Goal: Task Accomplishment & Management: Complete application form

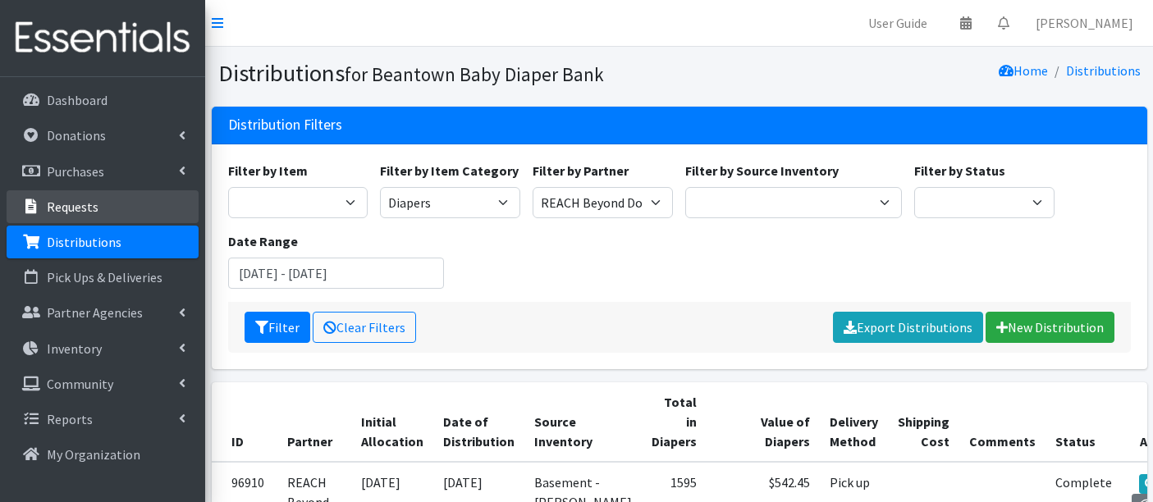
scroll to position [891, 0]
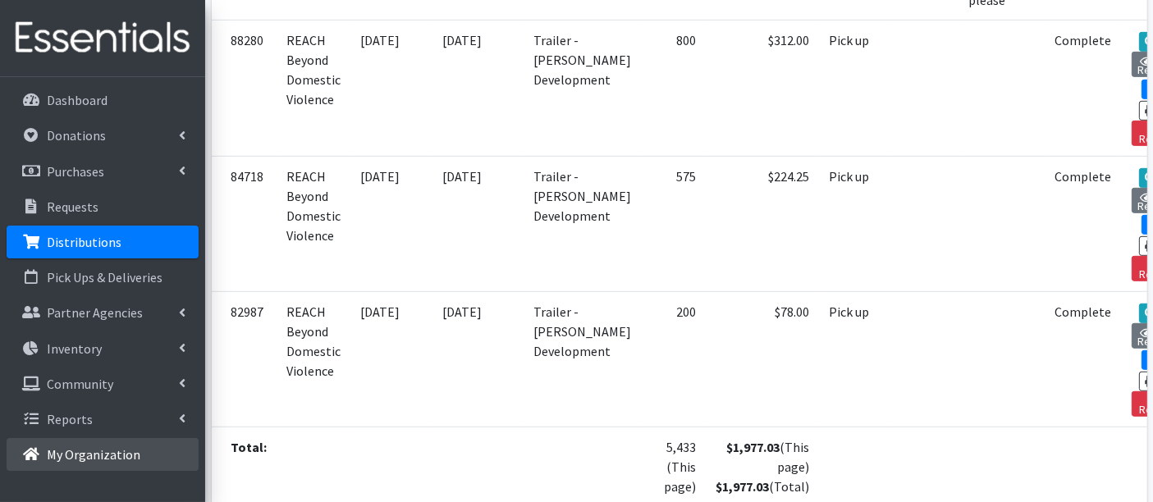
click at [61, 451] on p "My Organization" at bounding box center [94, 454] width 94 height 16
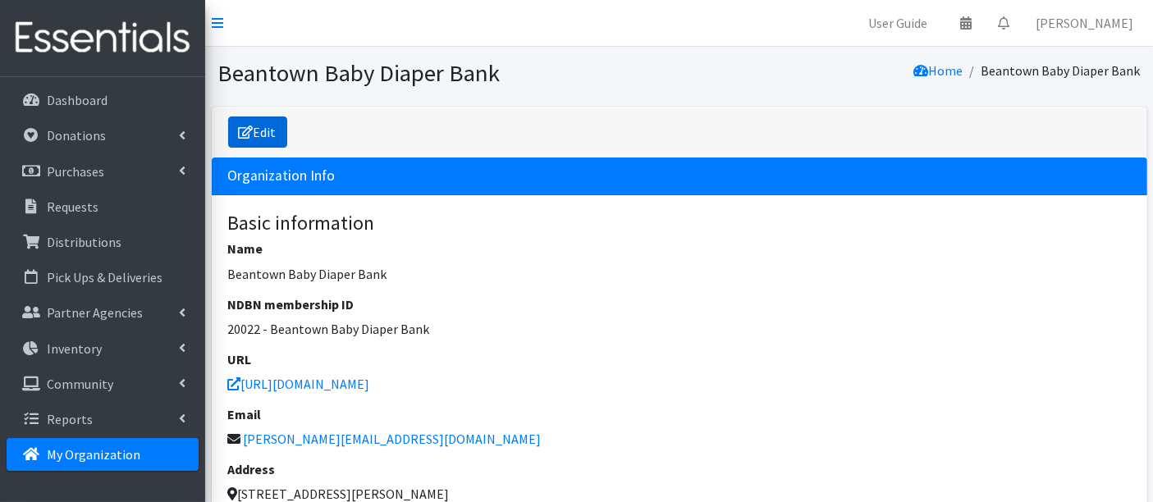
click at [263, 125] on link "Edit" at bounding box center [257, 132] width 59 height 31
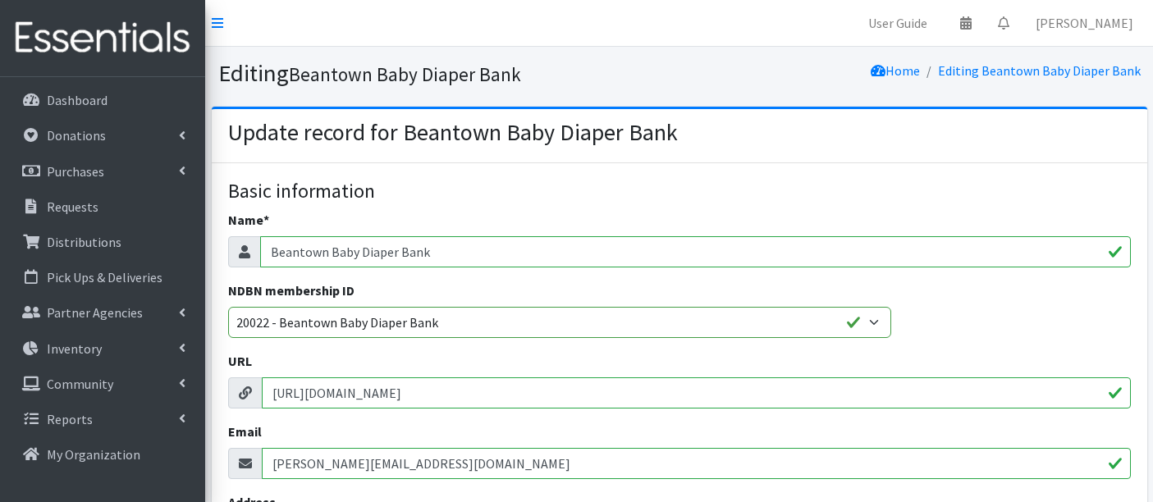
select select
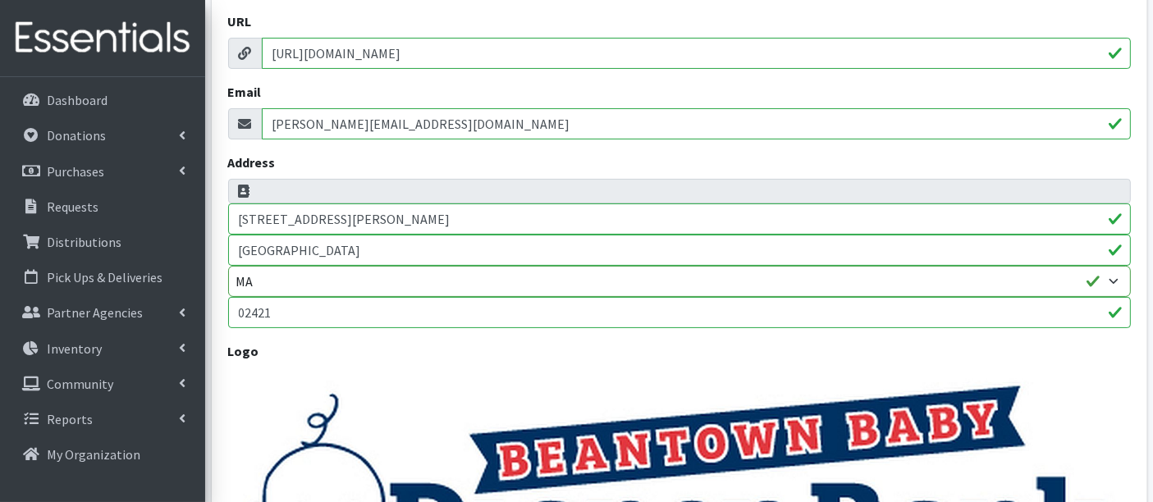
scroll to position [364, 0]
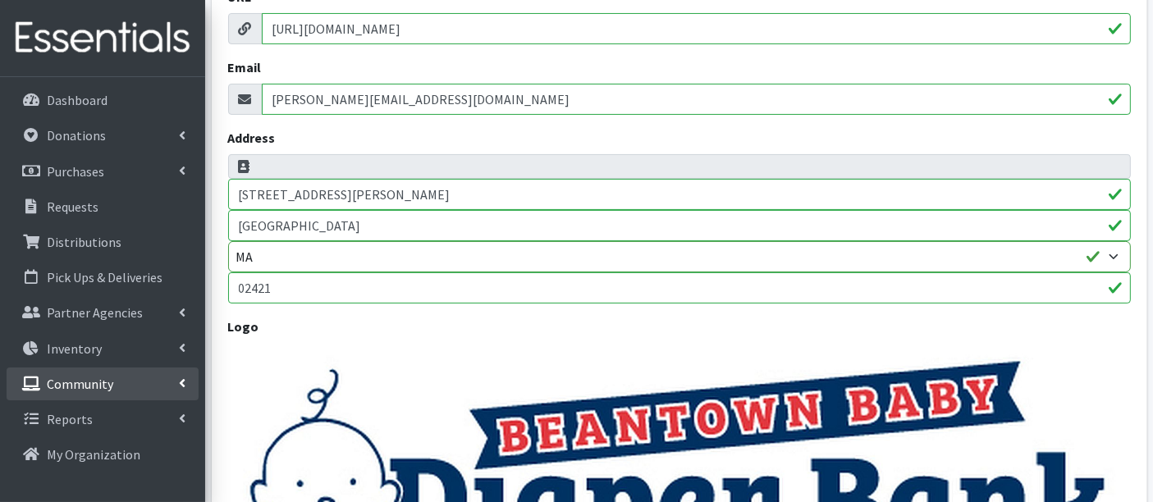
click at [82, 373] on link "Community" at bounding box center [103, 384] width 192 height 33
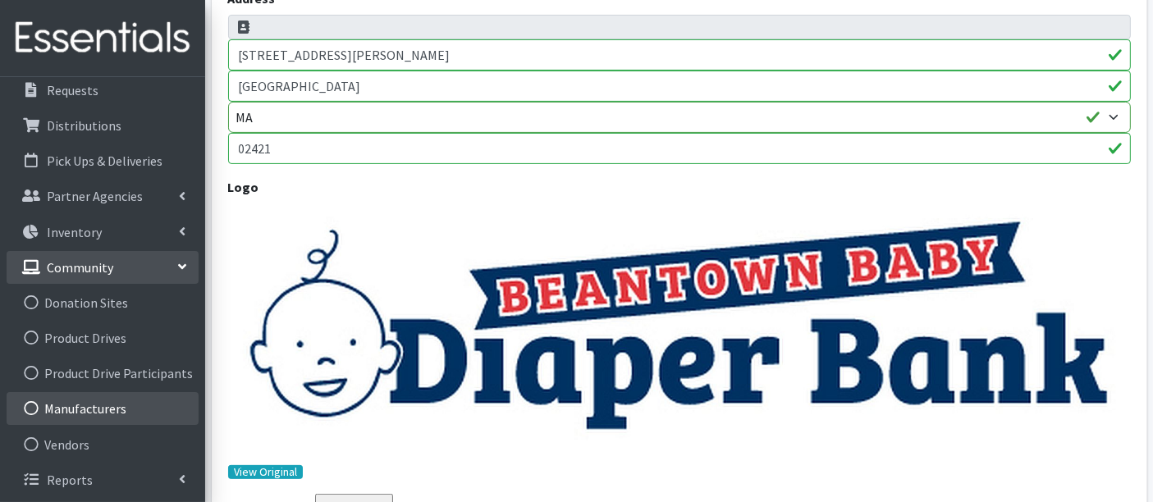
scroll to position [729, 0]
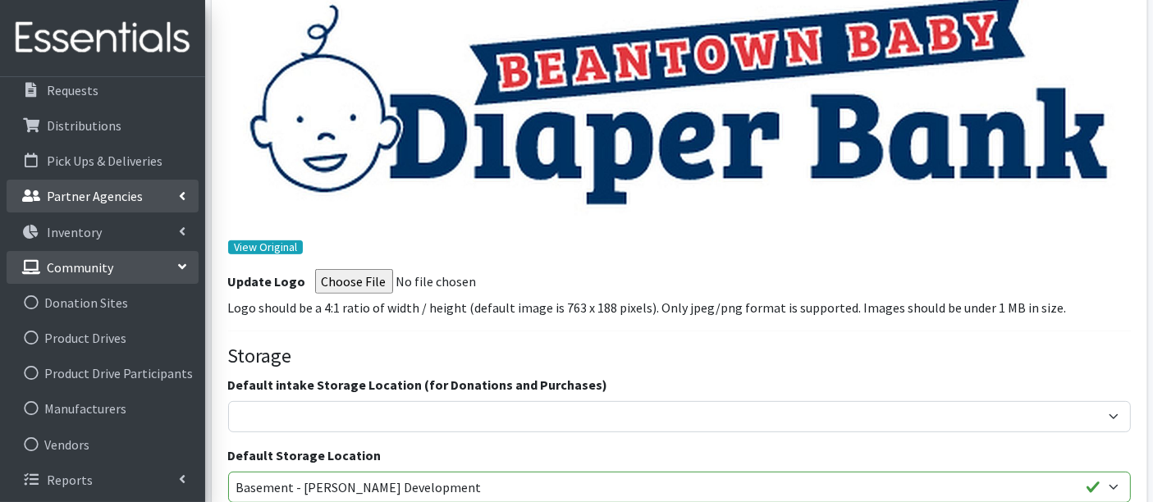
click at [85, 198] on p "Partner Agencies" at bounding box center [95, 196] width 96 height 16
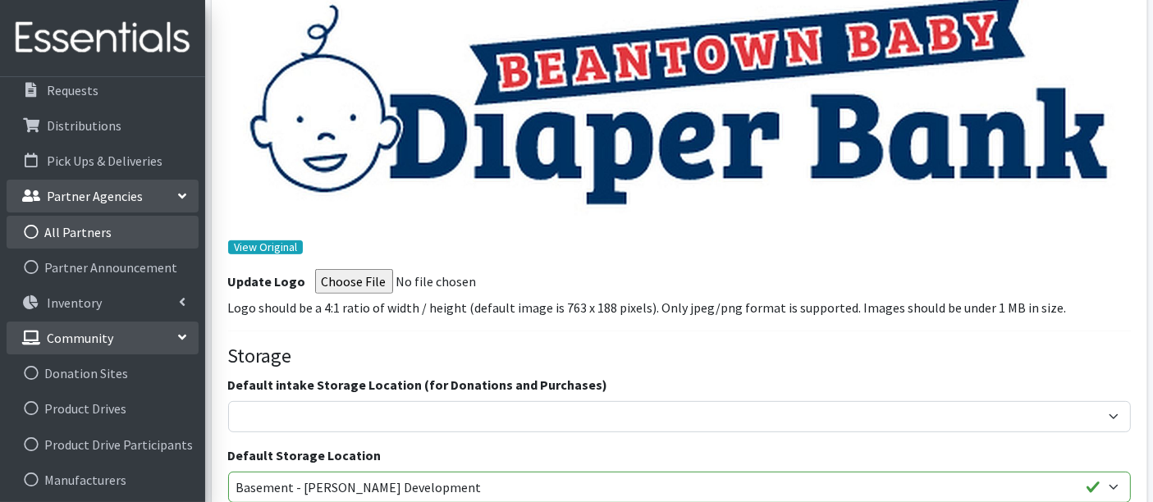
click at [66, 231] on link "All Partners" at bounding box center [103, 232] width 192 height 33
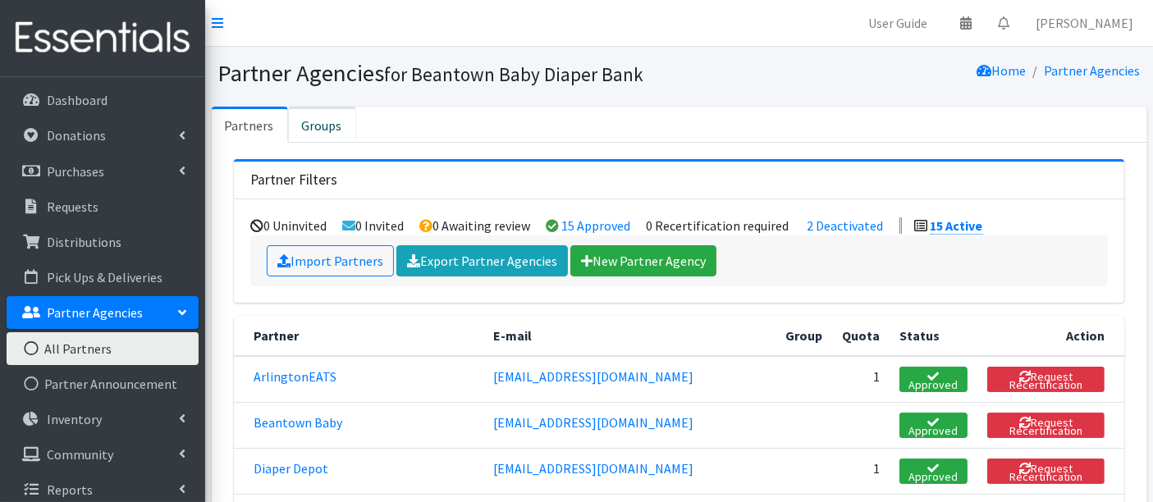
click at [323, 127] on link "Groups" at bounding box center [322, 125] width 68 height 36
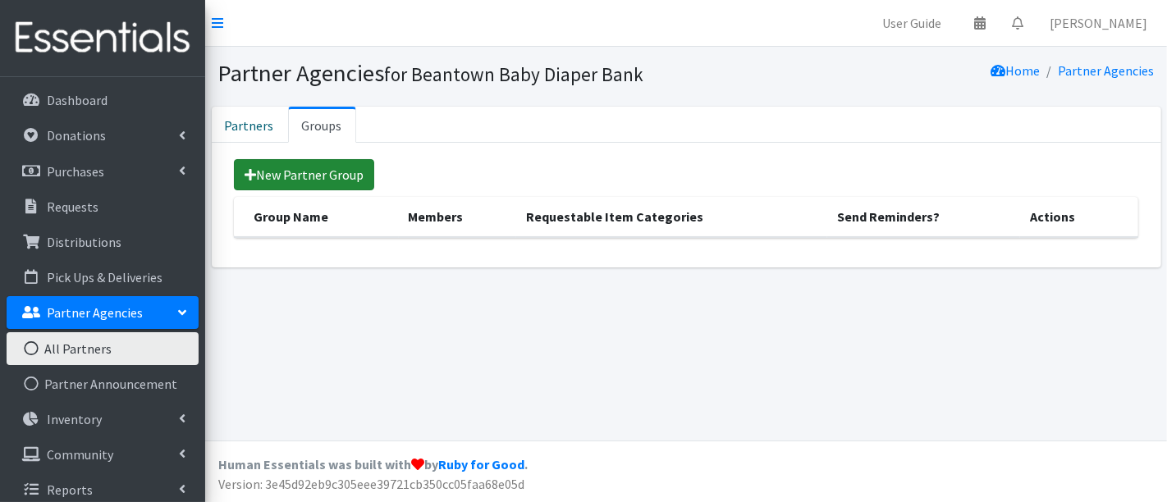
click at [321, 169] on link "New Partner Group" at bounding box center [304, 174] width 140 height 31
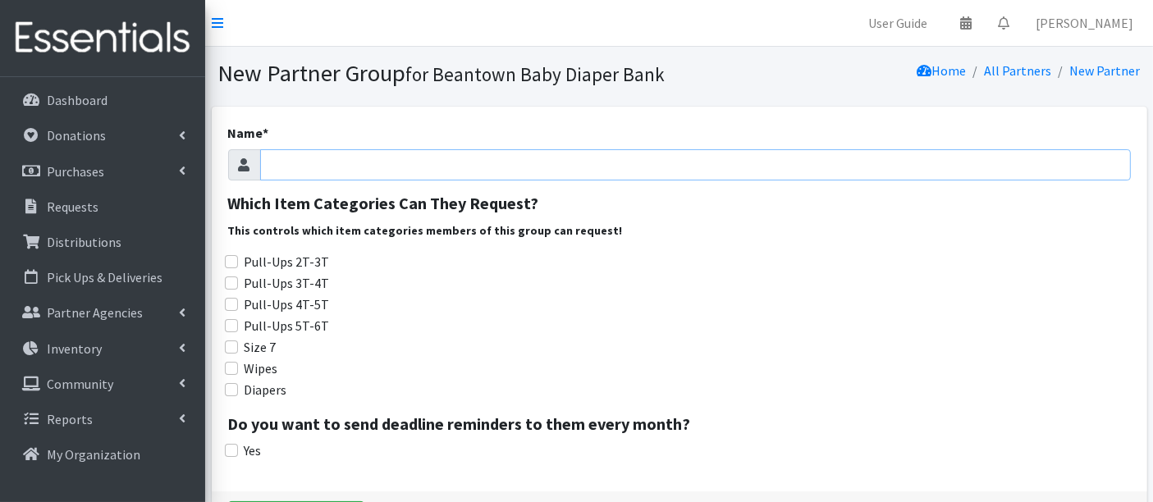
click at [378, 165] on input "Name *" at bounding box center [695, 164] width 871 height 31
click at [70, 310] on p "Partner Agencies" at bounding box center [95, 312] width 96 height 16
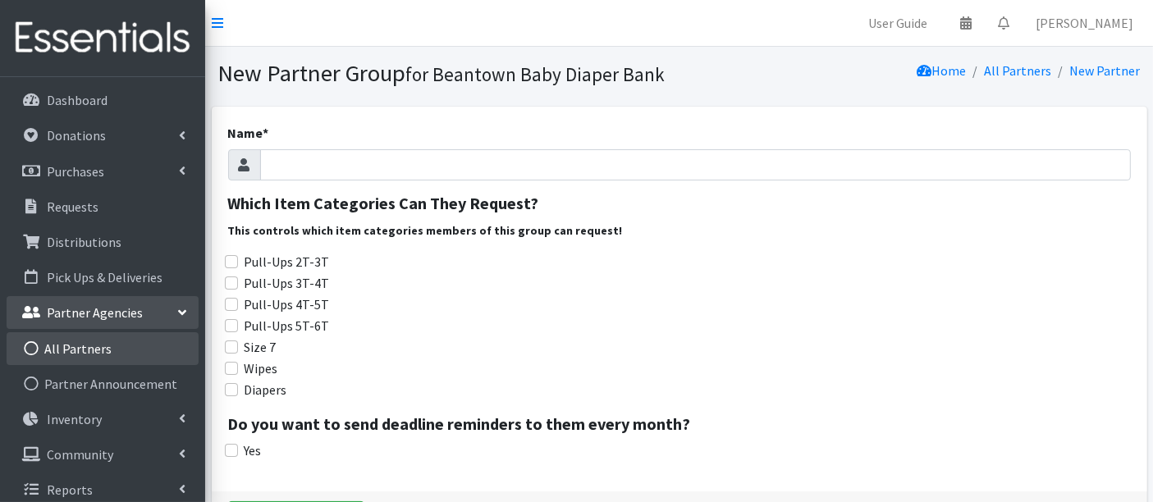
click at [65, 355] on link "All Partners" at bounding box center [103, 348] width 192 height 33
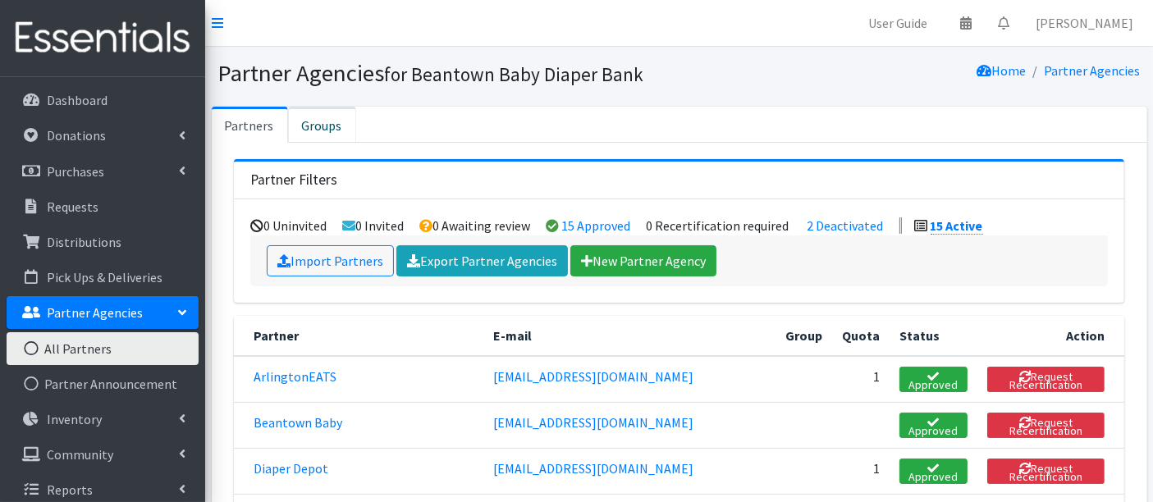
click at [332, 123] on link "Groups" at bounding box center [322, 125] width 68 height 36
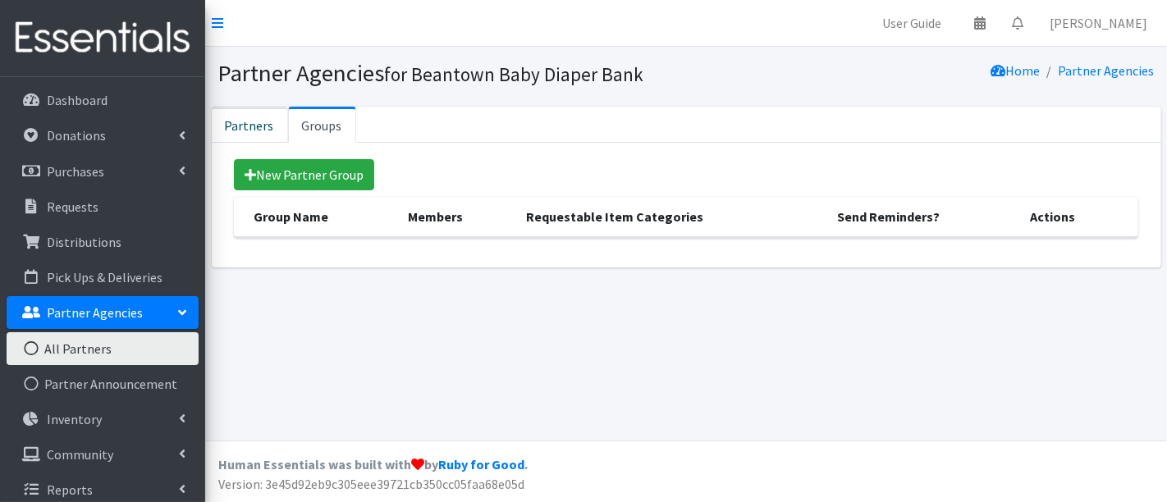
click at [250, 118] on link "Partners" at bounding box center [250, 125] width 76 height 36
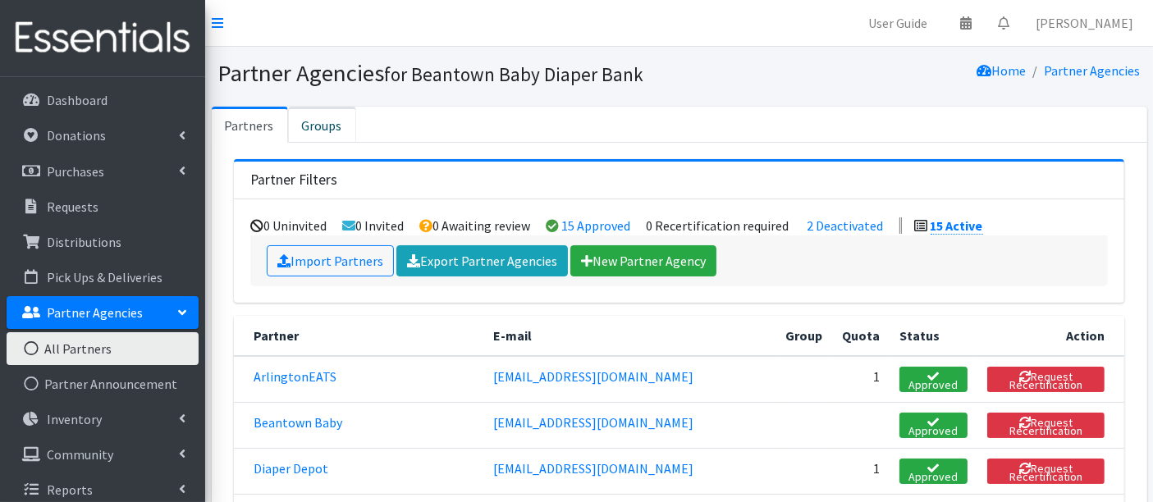
click at [319, 129] on link "Groups" at bounding box center [322, 125] width 68 height 36
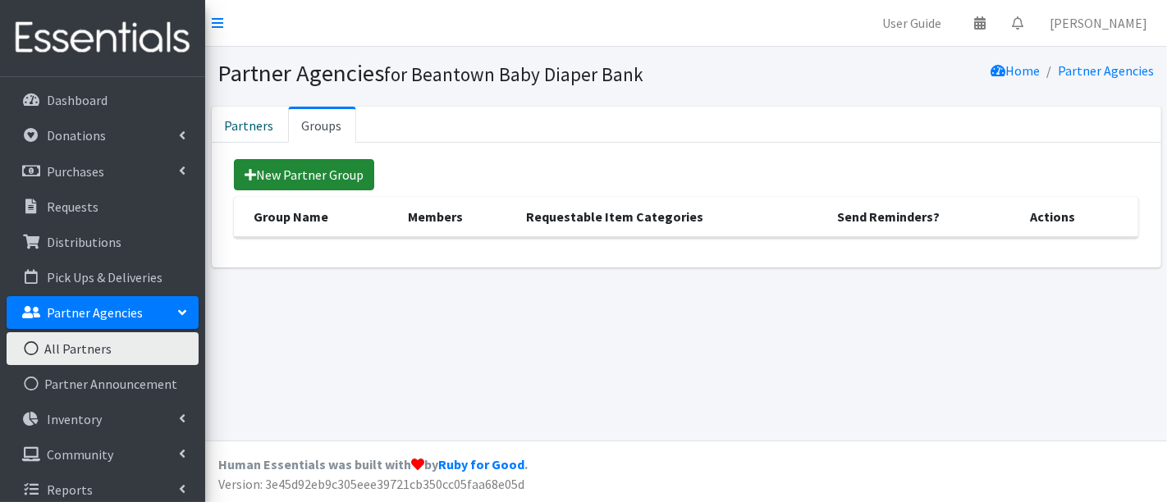
click at [313, 176] on link "New Partner Group" at bounding box center [304, 174] width 140 height 31
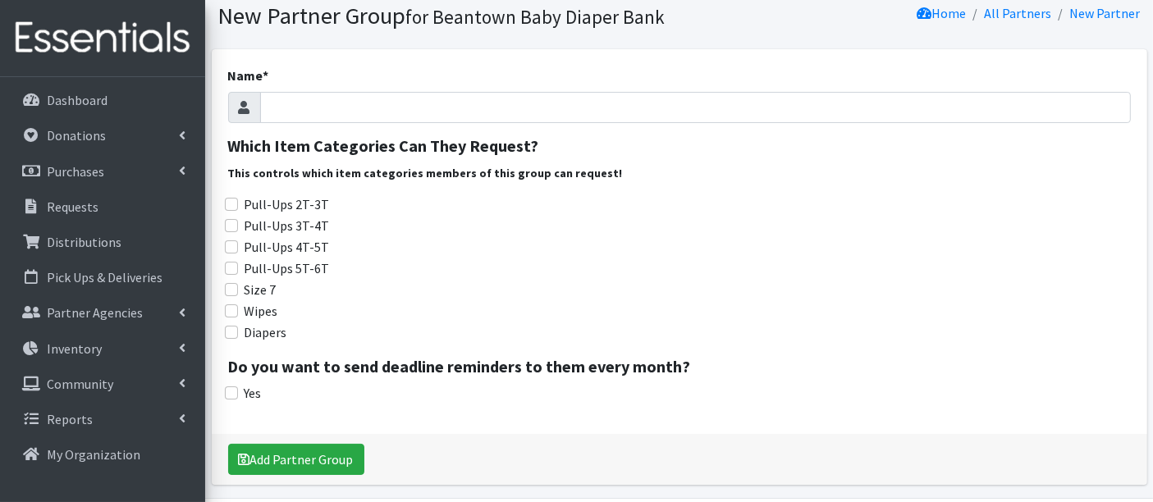
scroll to position [112, 0]
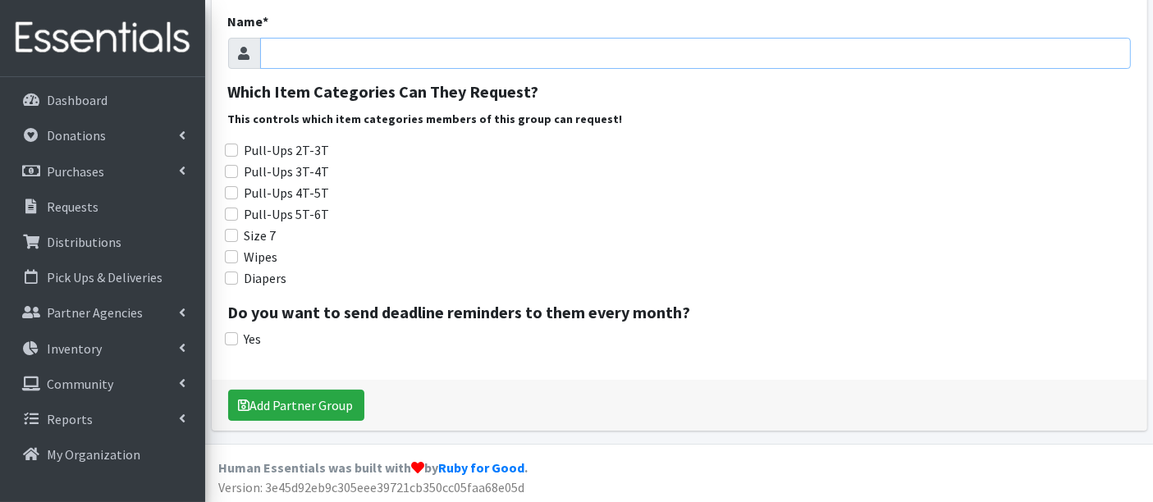
click at [312, 53] on input "Name *" at bounding box center [695, 53] width 871 height 31
type input "JumboCode"
click at [307, 397] on button "Add Partner Group" at bounding box center [296, 405] width 136 height 31
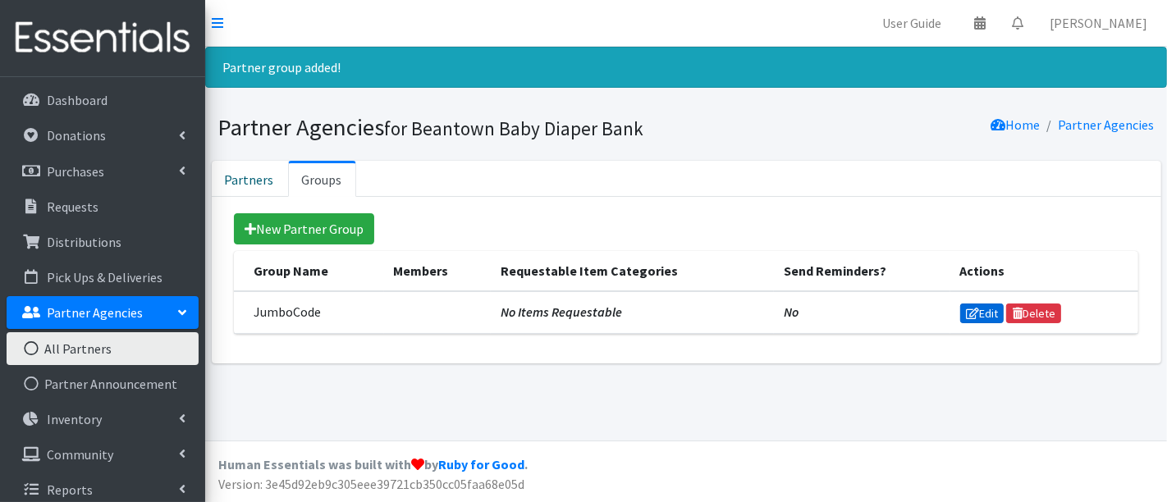
click at [982, 308] on link "Edit" at bounding box center [982, 314] width 44 height 20
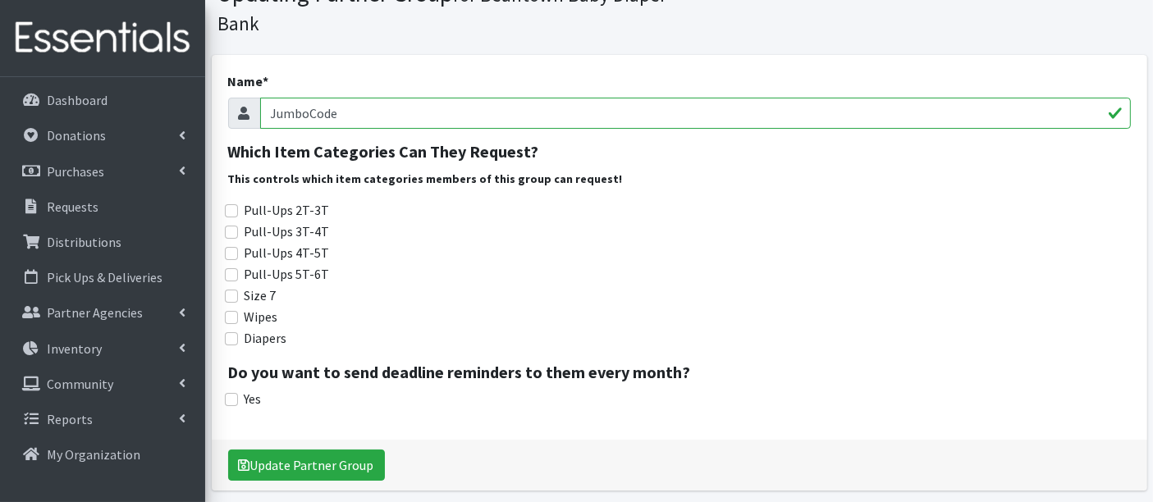
scroll to position [140, 0]
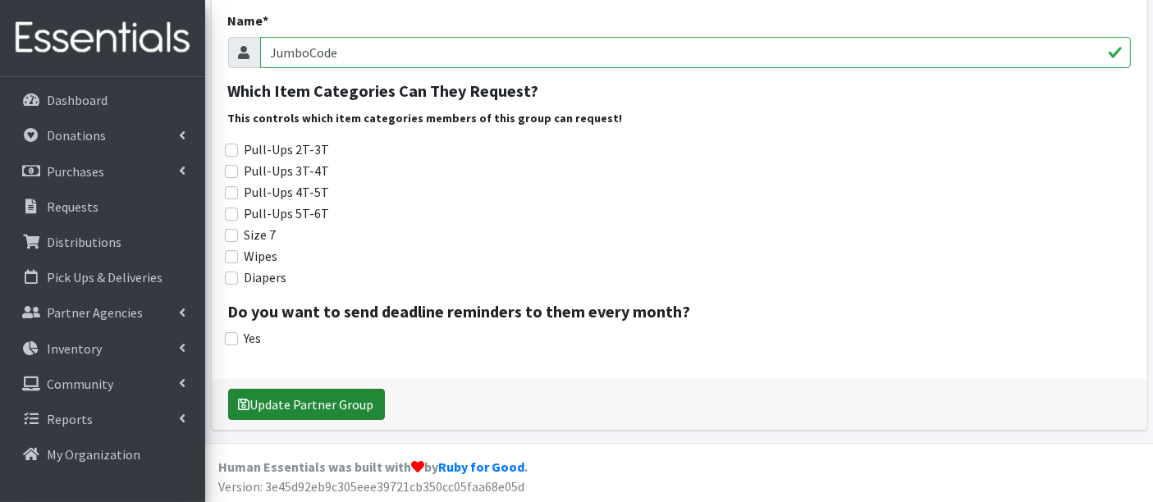
click at [342, 395] on button "Update Partner Group" at bounding box center [306, 404] width 157 height 31
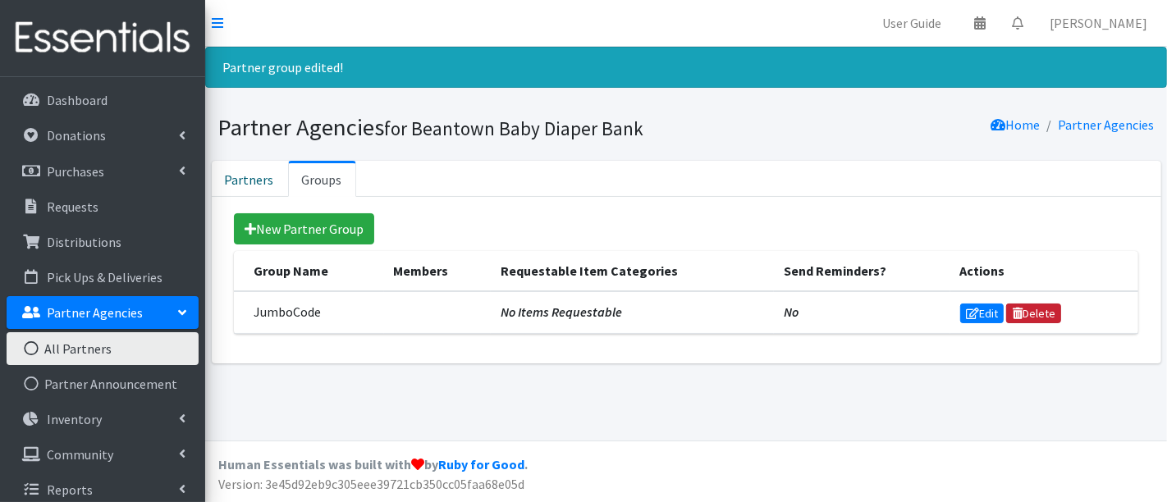
click at [1039, 304] on link "Delete" at bounding box center [1033, 314] width 55 height 20
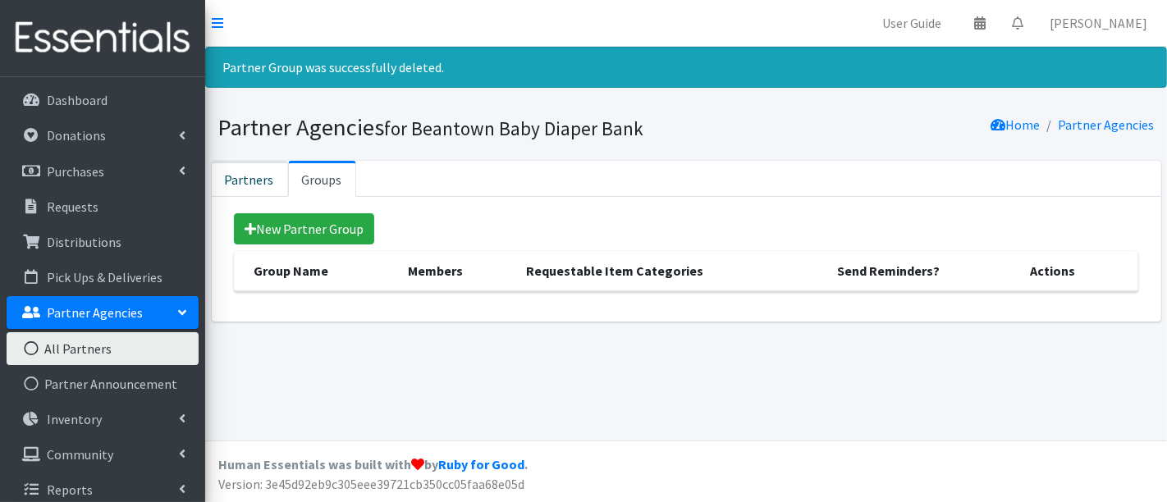
click at [242, 172] on link "Partners" at bounding box center [250, 179] width 76 height 36
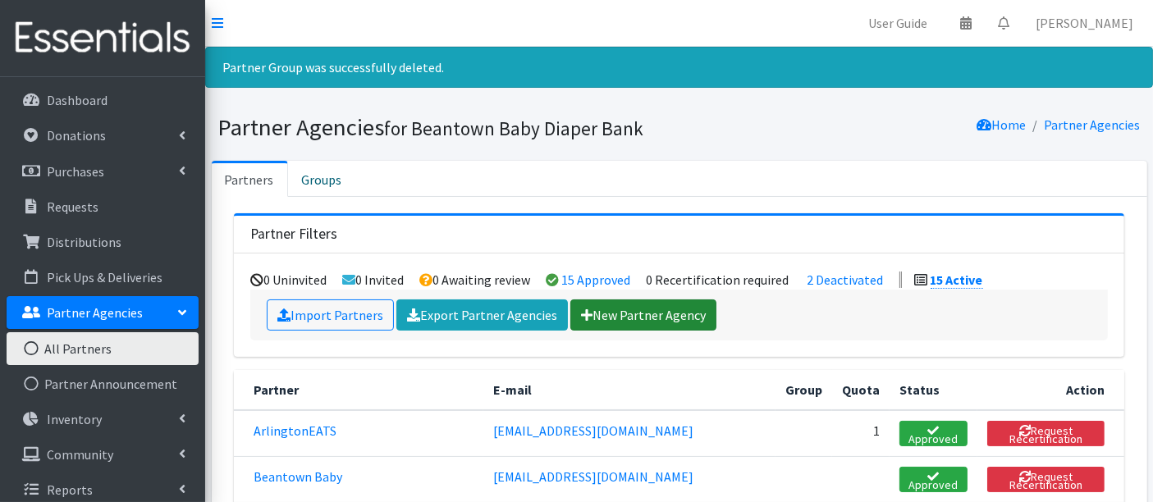
click at [605, 314] on link "New Partner Agency" at bounding box center [643, 315] width 146 height 31
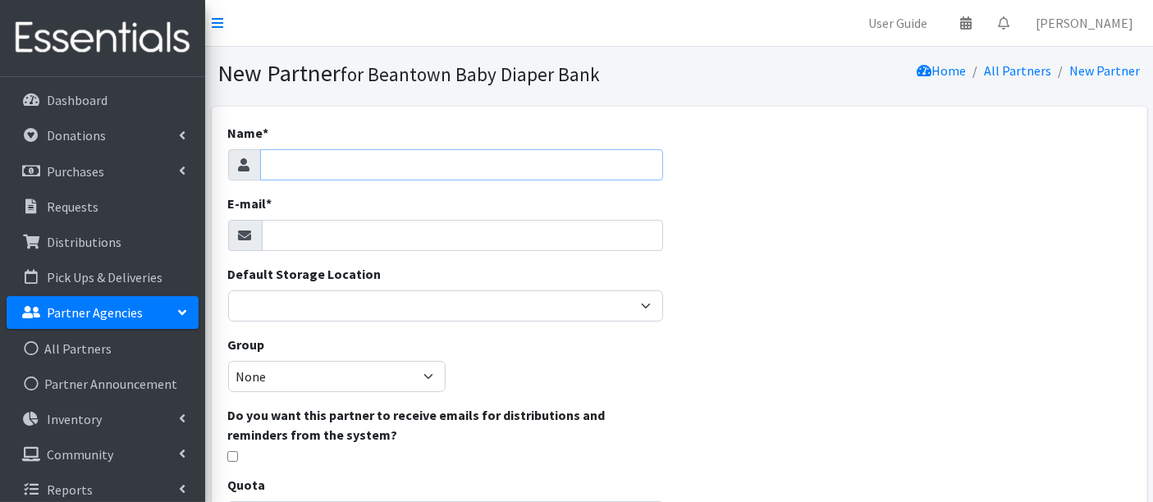
click at [361, 169] on input "Name *" at bounding box center [461, 164] width 403 height 31
type input "J"
type input "JumboCode"
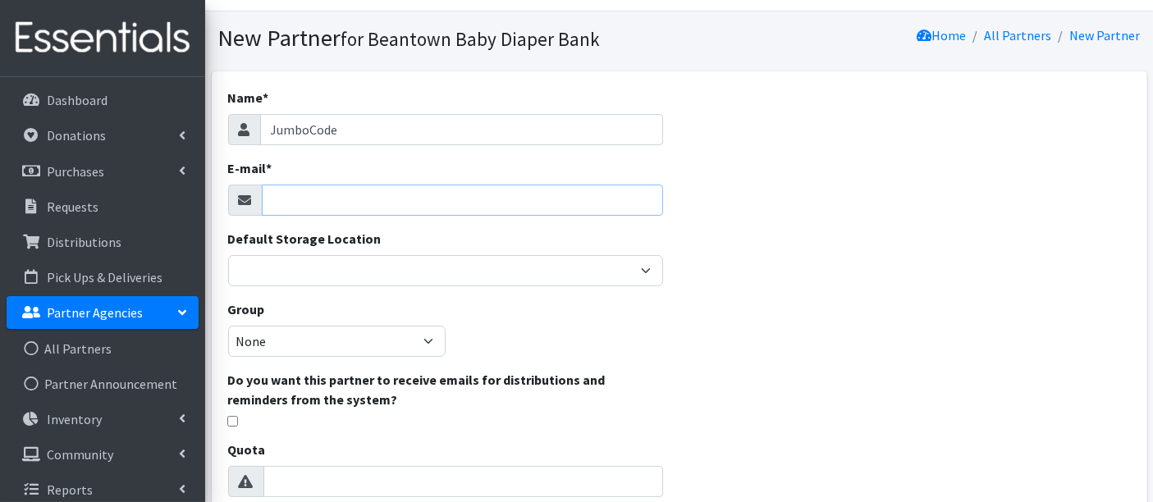
scroll to position [91, 0]
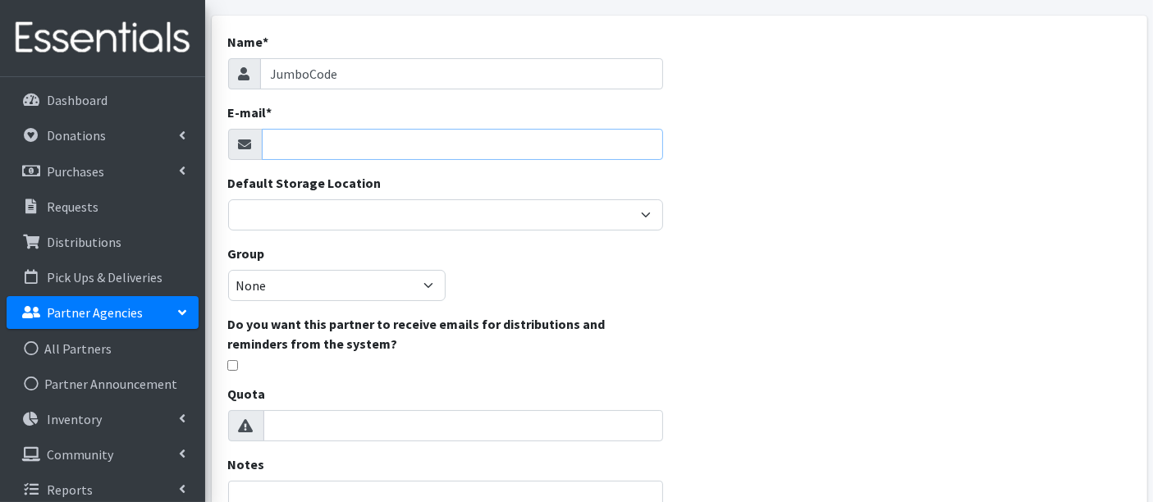
paste input "Dilanur.Bayraktar@tufts.edu"
type input "Dilanur.Bayraktar@tufts.edu"
click at [560, 296] on div "Name * JumboCode E-mail * Dilanur.Bayraktar@tufts.edu Default Storage Location …" at bounding box center [446, 381] width 468 height 730
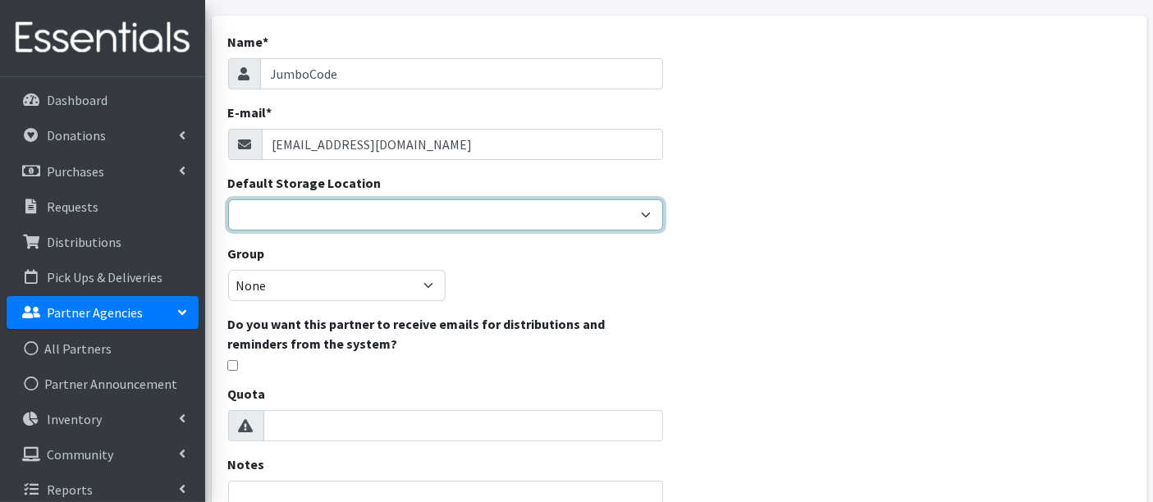
click at [323, 209] on select "Basement - Finnegan Development Trailer - Finnegan Development" at bounding box center [445, 214] width 435 height 31
select select "475"
click at [228, 199] on select "Basement - Finnegan Development Trailer - Finnegan Development" at bounding box center [445, 214] width 435 height 31
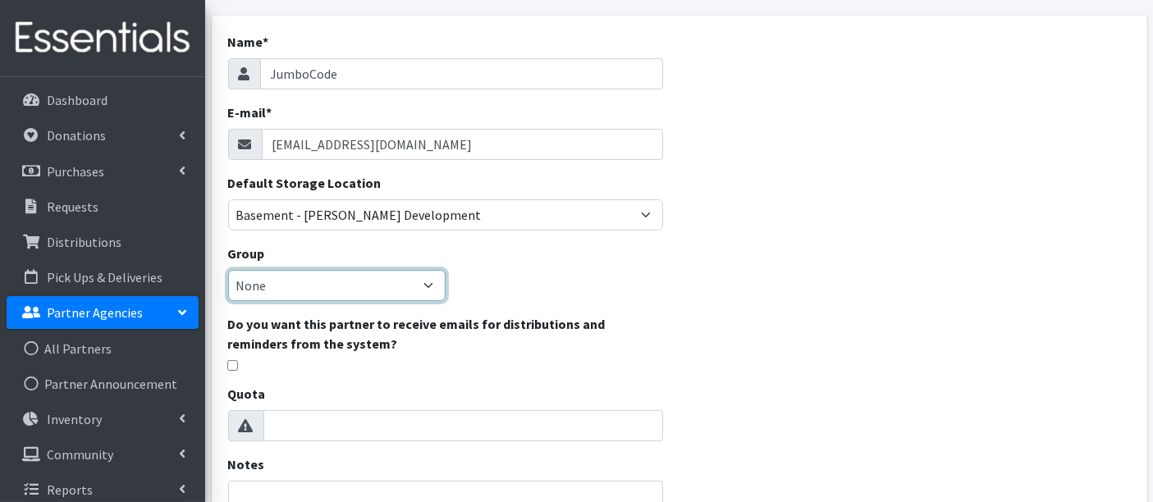
click at [263, 284] on select "None" at bounding box center [336, 285] width 217 height 31
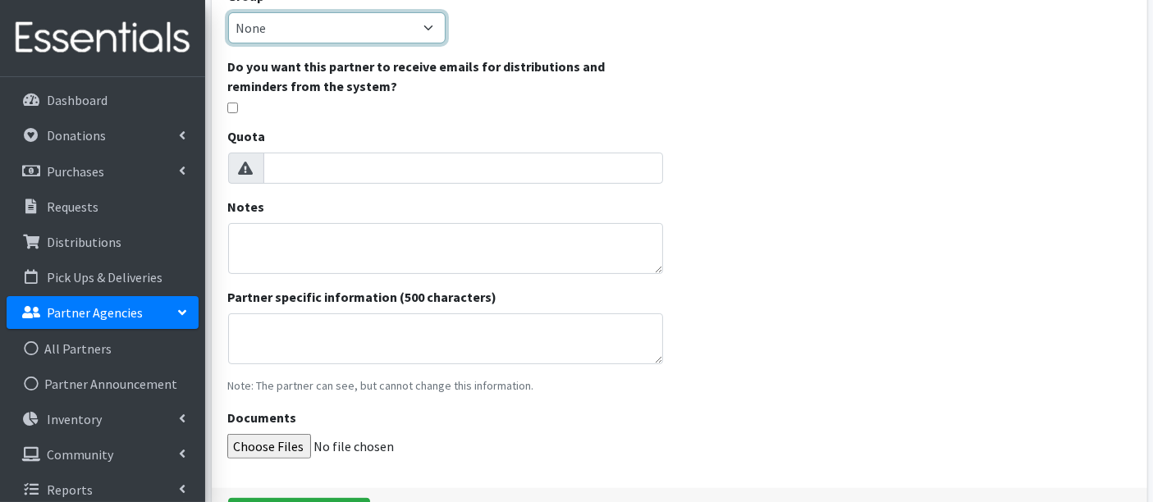
scroll to position [455, 0]
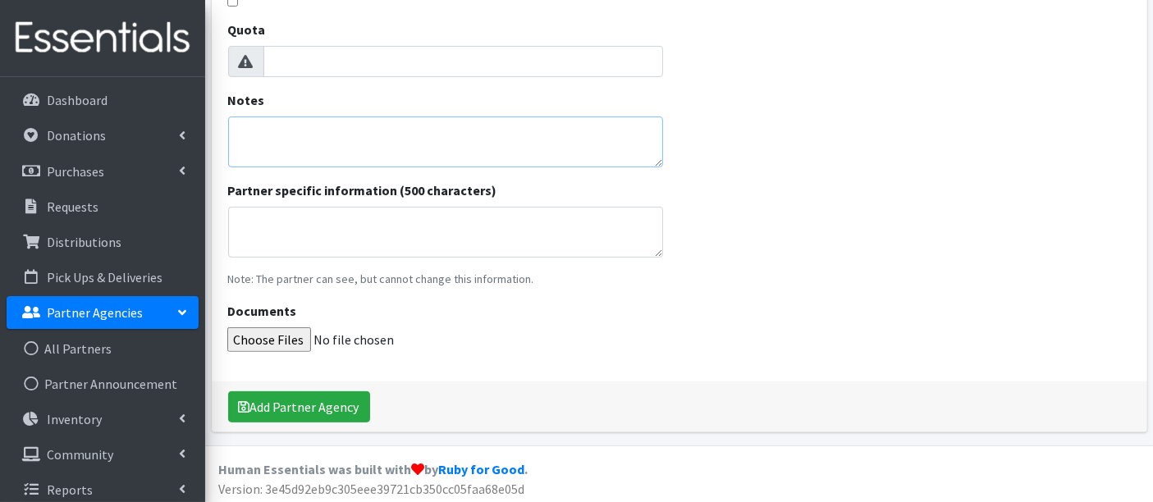
click at [325, 130] on textarea "Notes" at bounding box center [445, 142] width 435 height 51
click at [297, 219] on textarea "Partner specific information (500 characters)" at bounding box center [445, 232] width 435 height 51
type textarea "A"
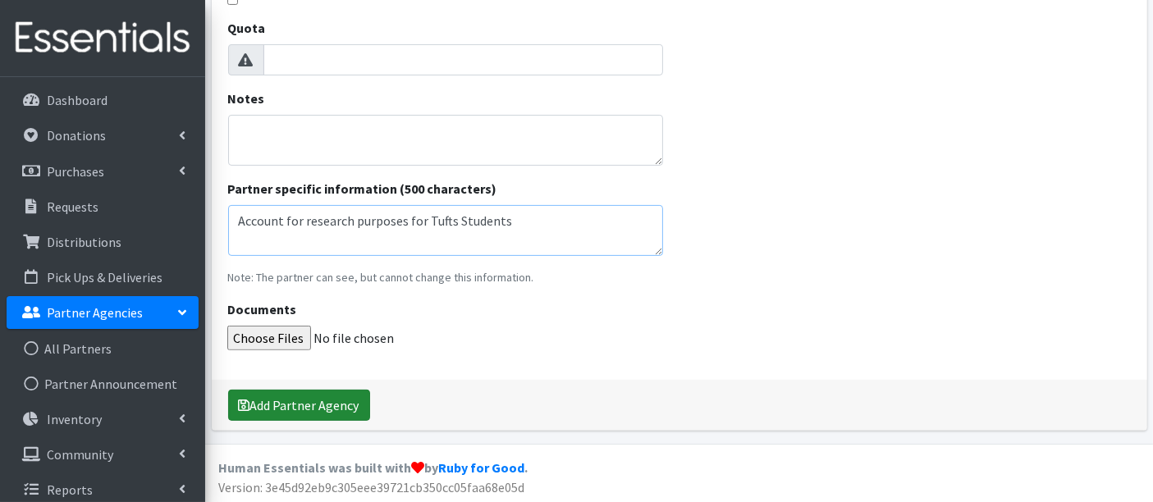
type textarea "Account for research purposes for Tufts Students"
click at [282, 396] on button "Add Partner Agency" at bounding box center [299, 405] width 142 height 31
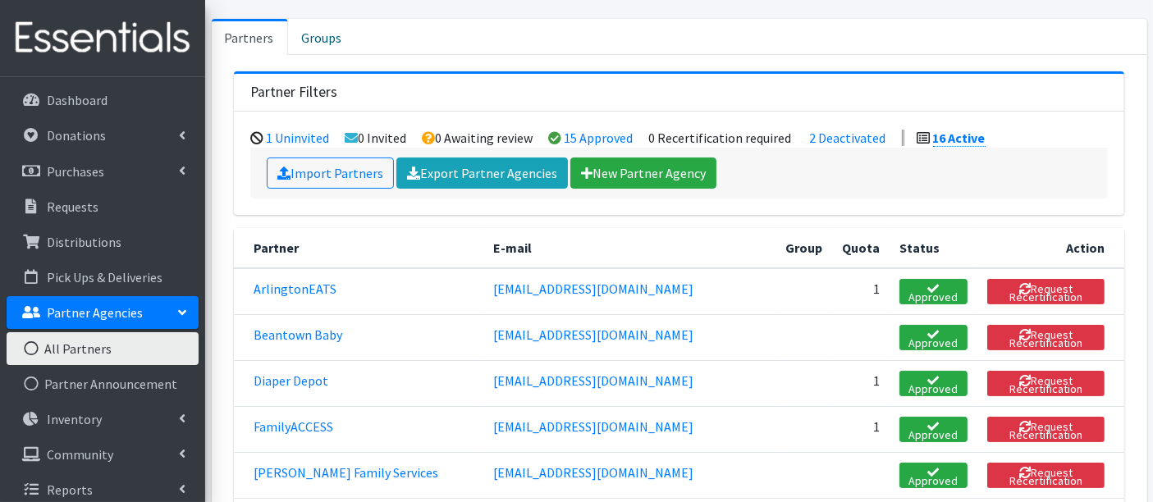
scroll to position [91, 0]
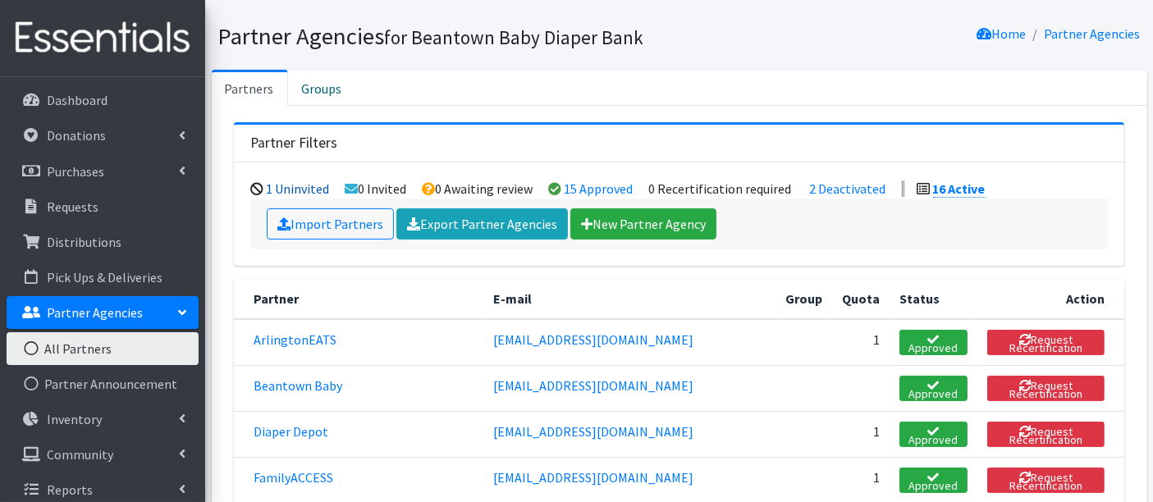
click at [304, 184] on link "1 Uninvited" at bounding box center [298, 189] width 63 height 16
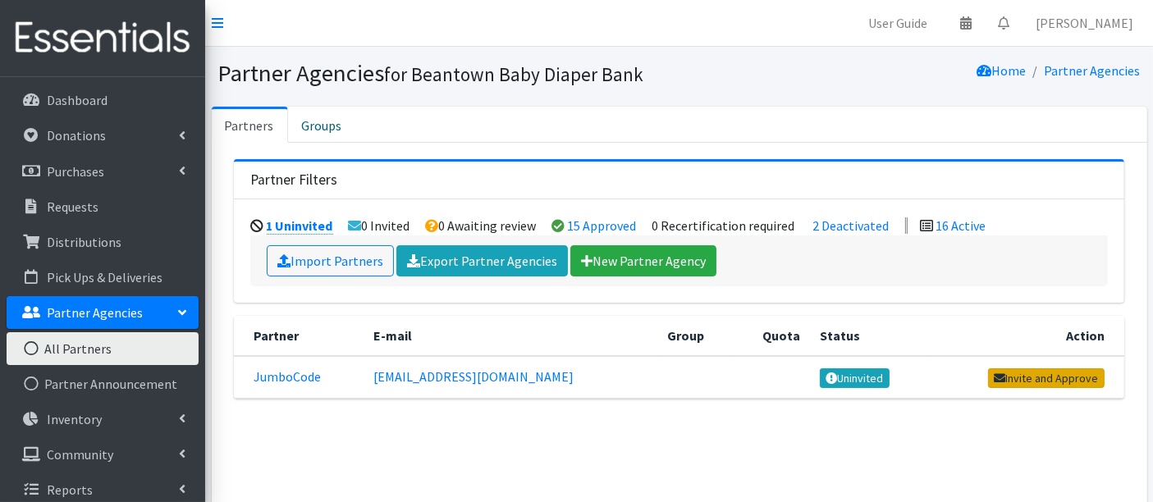
click at [1034, 373] on link "Invite and Approve" at bounding box center [1046, 378] width 117 height 20
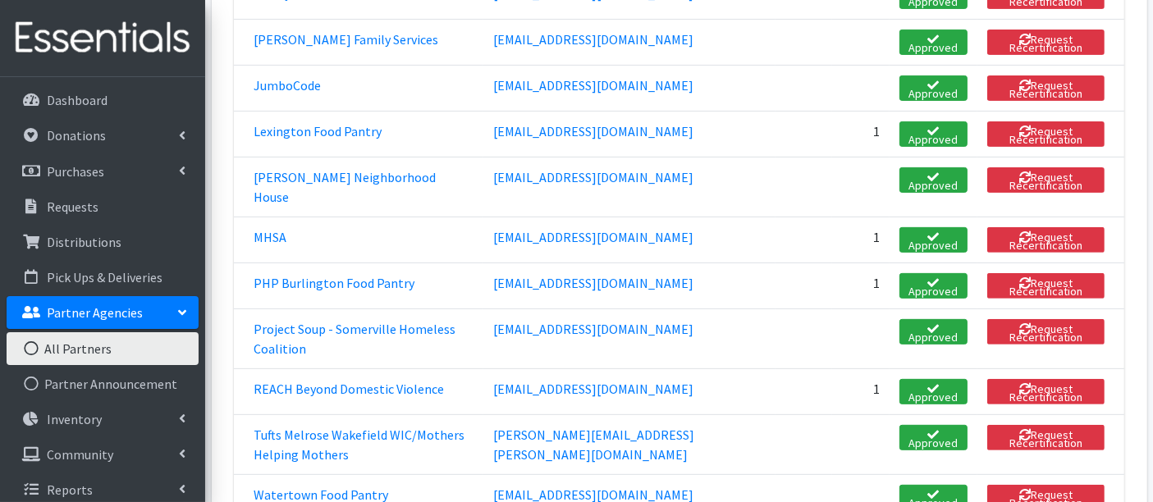
scroll to position [547, 0]
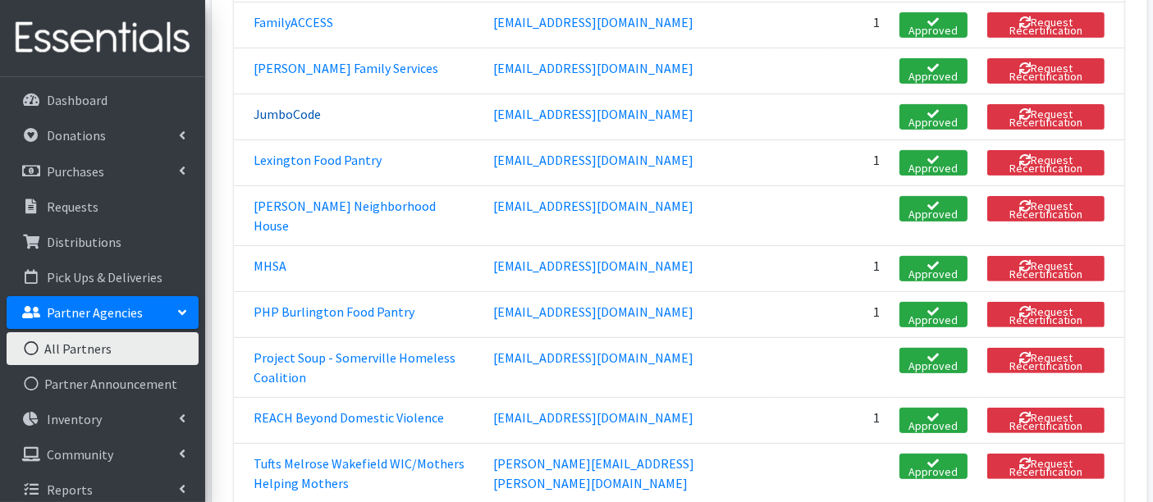
click at [296, 107] on link "JumboCode" at bounding box center [287, 114] width 67 height 16
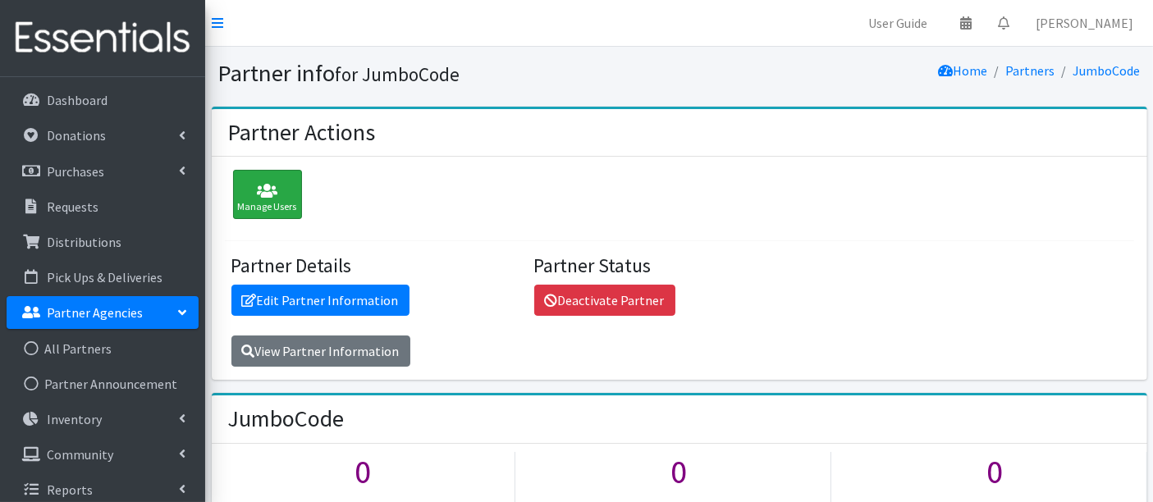
click at [261, 193] on icon at bounding box center [267, 191] width 59 height 16
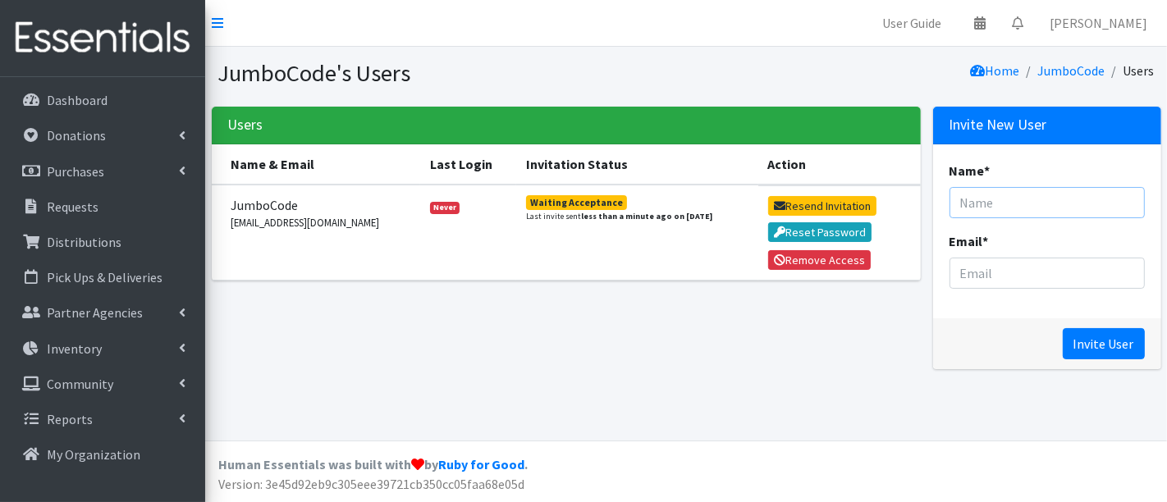
click at [1009, 200] on input "Name *" at bounding box center [1047, 202] width 195 height 31
click at [1000, 271] on input "Email *" at bounding box center [1047, 273] width 195 height 31
paste input "[PERSON_NAME][EMAIL_ADDRESS][PERSON_NAME][DOMAIN_NAME]"
type input "Cooper.Golemme@tufts.edu"
click at [981, 203] on input "Name *" at bounding box center [1047, 202] width 195 height 31
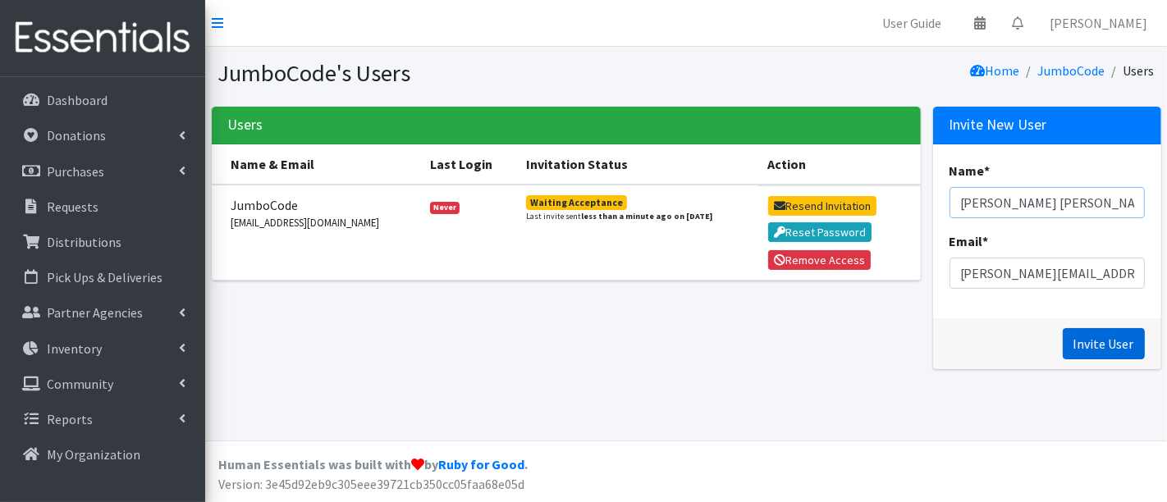
type input "Cooper Golemme"
click at [1118, 345] on input "Invite User" at bounding box center [1104, 343] width 82 height 31
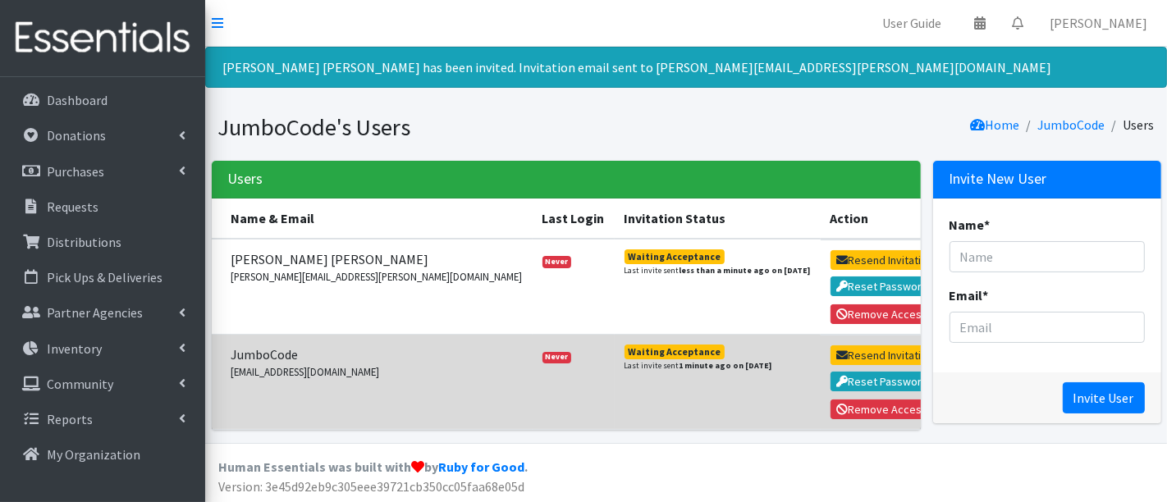
click at [259, 350] on span "JumboCode" at bounding box center [376, 355] width 291 height 20
click at [258, 350] on span "JumboCode" at bounding box center [376, 355] width 291 height 20
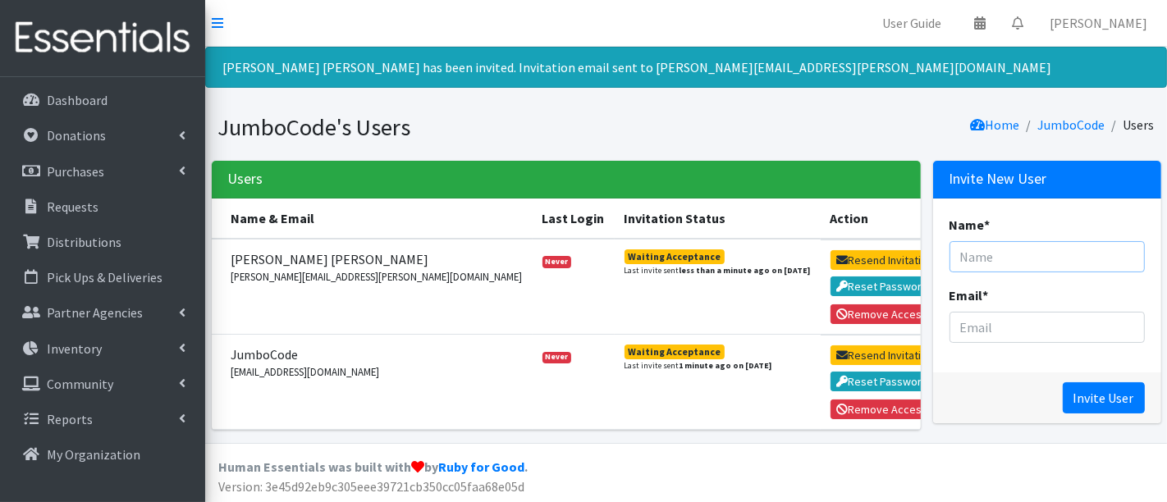
click at [1069, 253] on input "Name *" at bounding box center [1047, 256] width 195 height 31
type input "An Tran"
paste input "An.Tran651645@tufts.edu"
type input "An.Tran651645@tufts.edu"
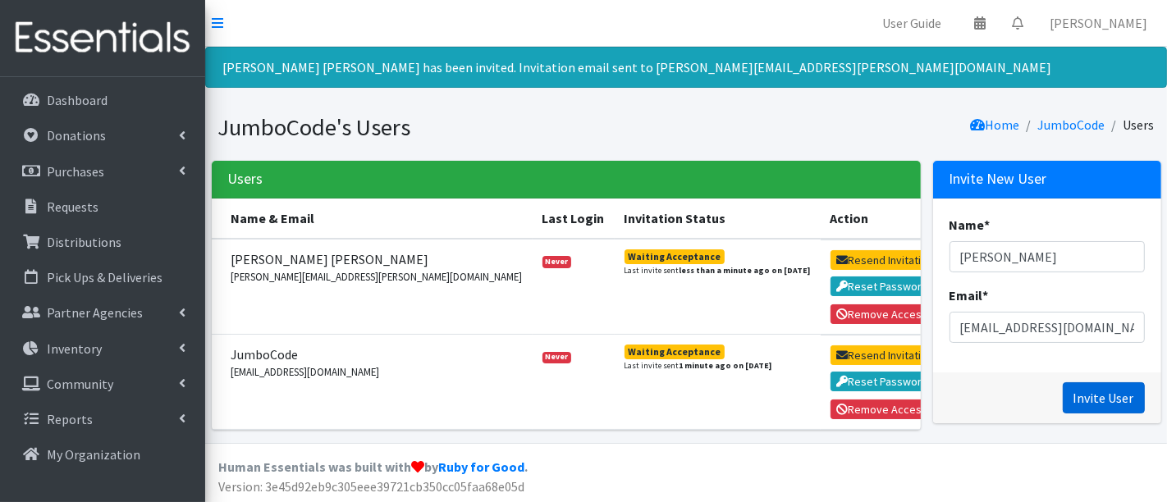
click at [1110, 403] on input "Invite User" at bounding box center [1104, 397] width 82 height 31
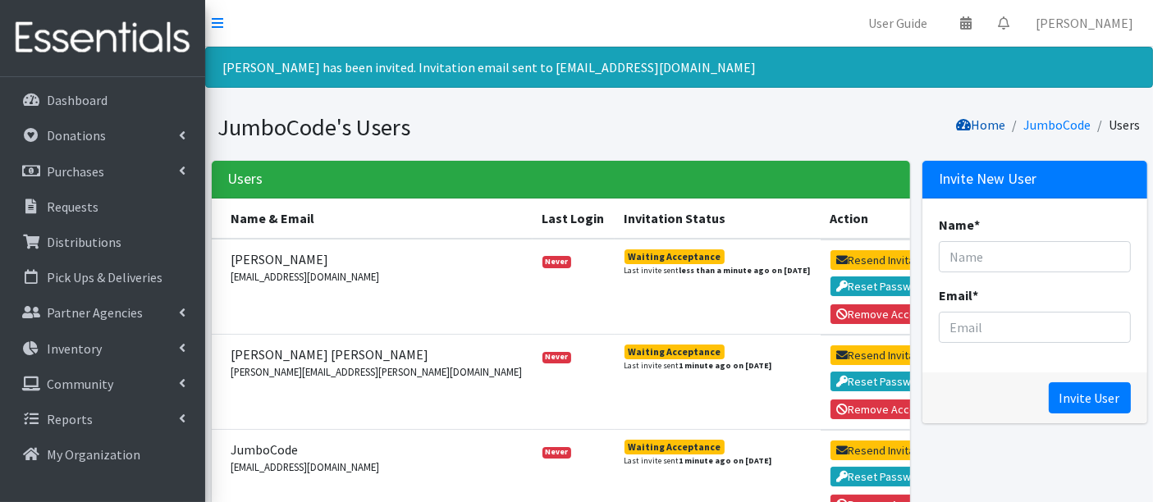
click at [988, 123] on link "Home" at bounding box center [981, 125] width 49 height 16
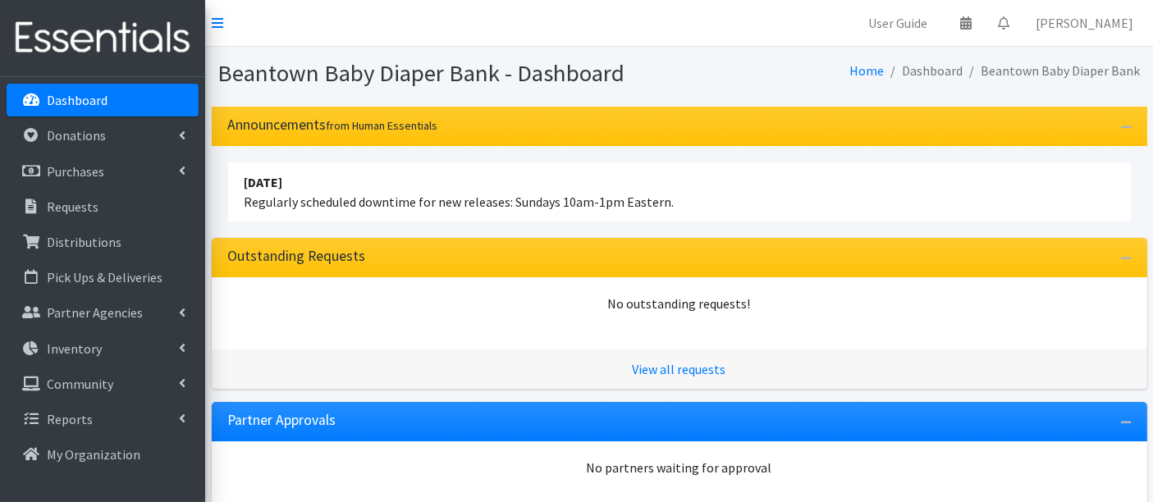
click at [50, 94] on p "Dashboard" at bounding box center [77, 100] width 61 height 16
click at [86, 324] on link "Partner Agencies" at bounding box center [103, 312] width 192 height 33
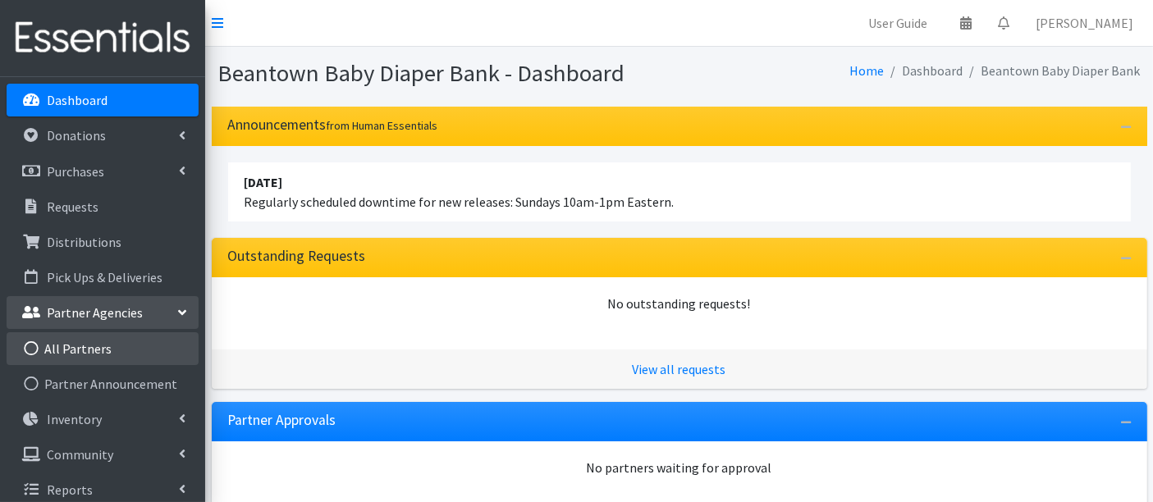
click at [86, 350] on link "All Partners" at bounding box center [103, 348] width 192 height 33
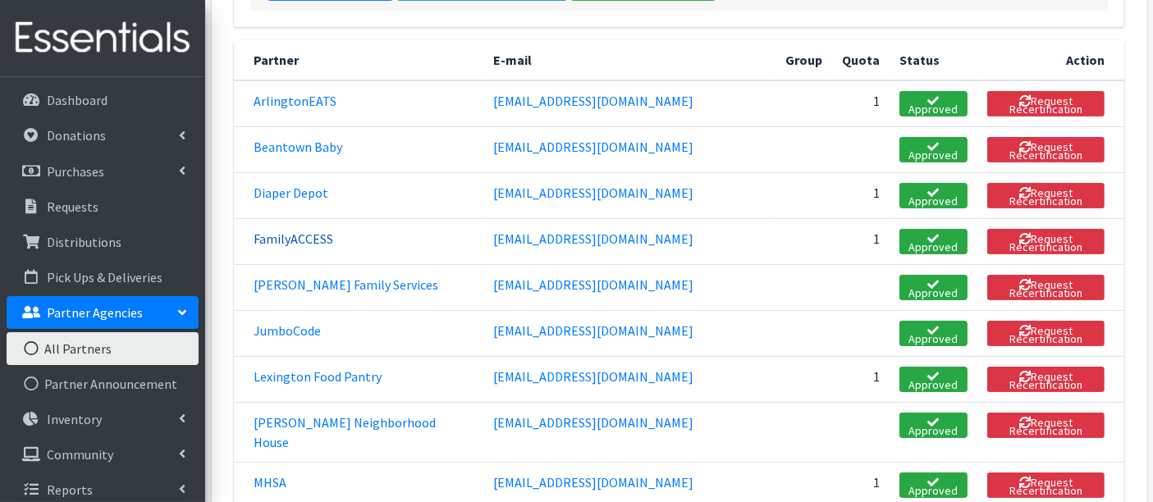
scroll to position [364, 0]
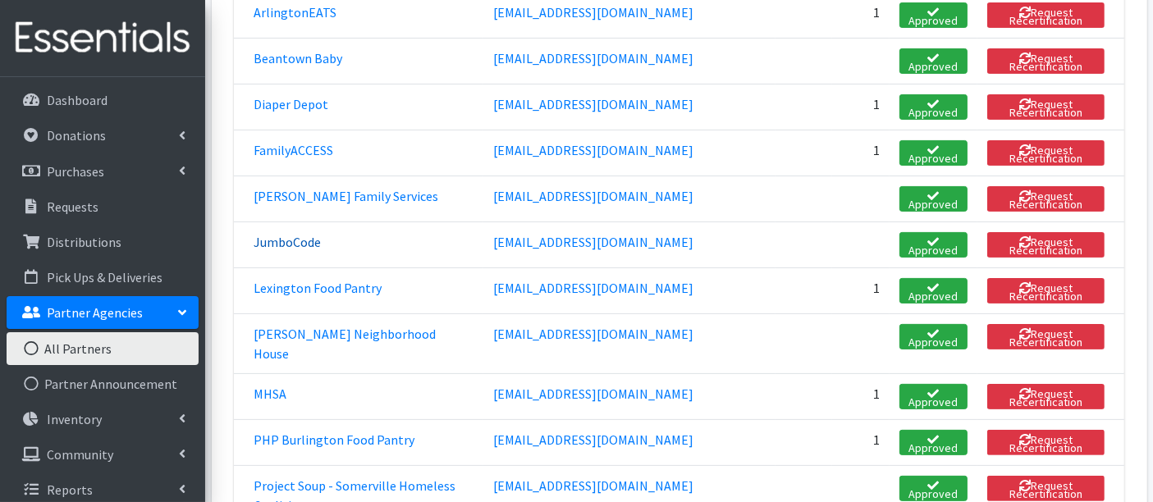
click at [282, 236] on link "JumboCode" at bounding box center [287, 242] width 67 height 16
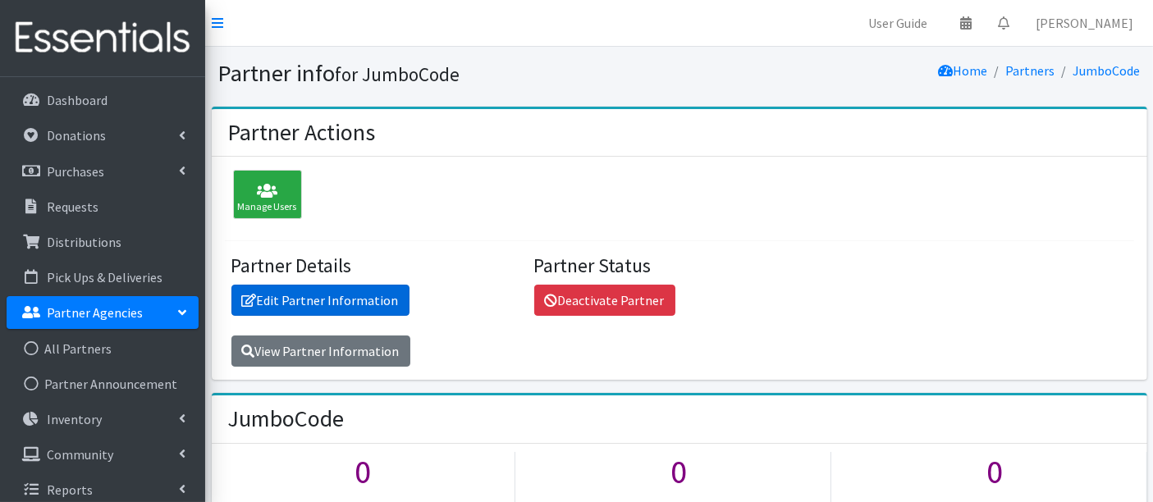
click at [286, 302] on link "Edit Partner Information" at bounding box center [320, 300] width 178 height 31
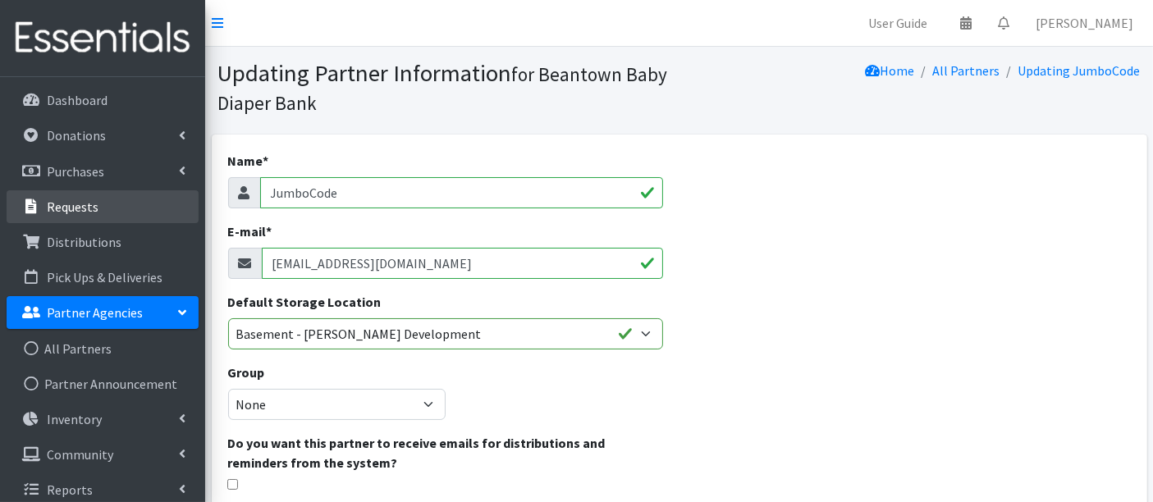
drag, startPoint x: 367, startPoint y: 194, endPoint x: 105, endPoint y: 195, distance: 261.8
click at [105, 195] on div "User Guide 0 Pick-ups remaining this week View Calendar 0 Requests 0 Partner Ag…" at bounding box center [576, 495] width 1153 height 991
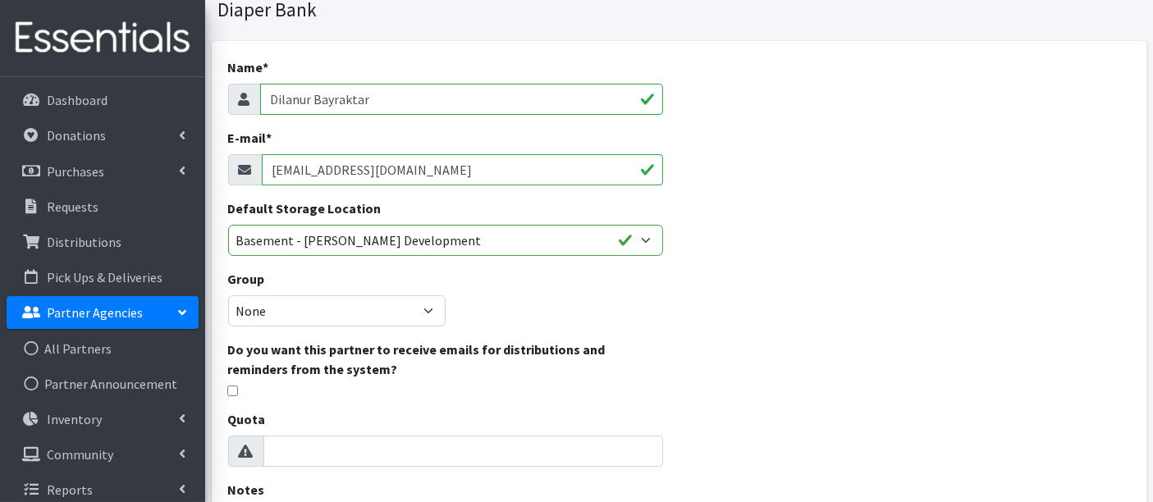
scroll to position [273, 0]
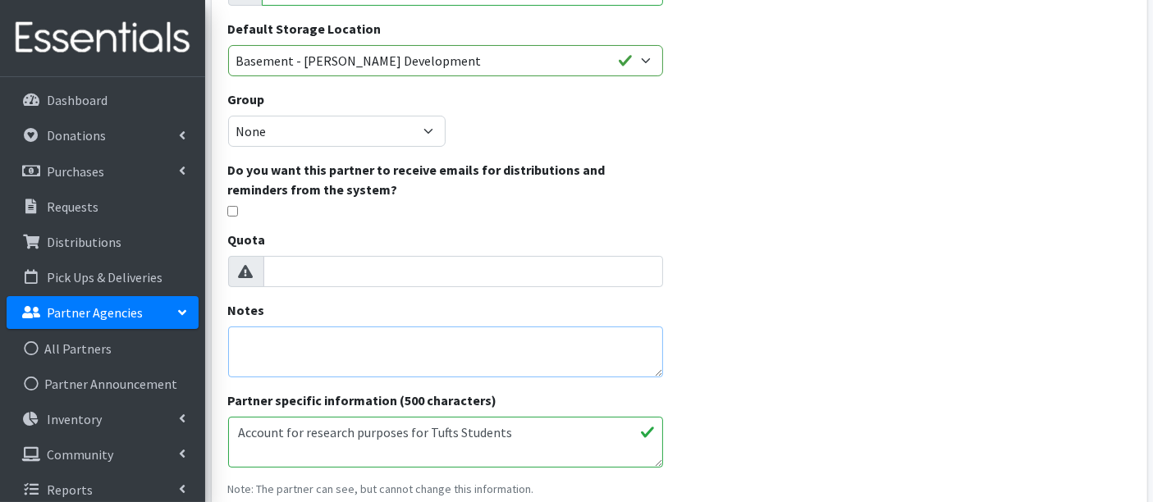
click at [368, 346] on textarea "Notes" at bounding box center [445, 352] width 435 height 51
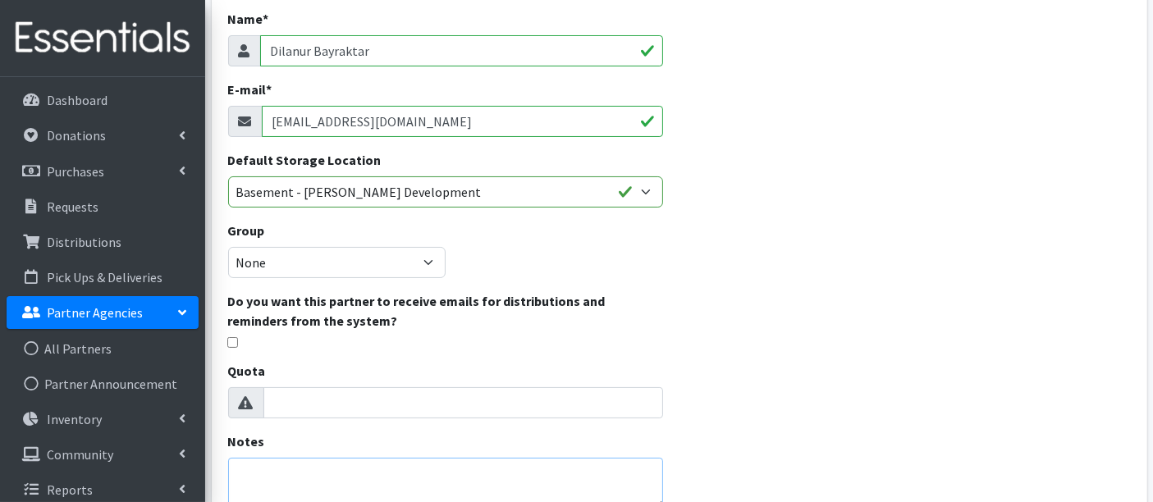
scroll to position [30, 0]
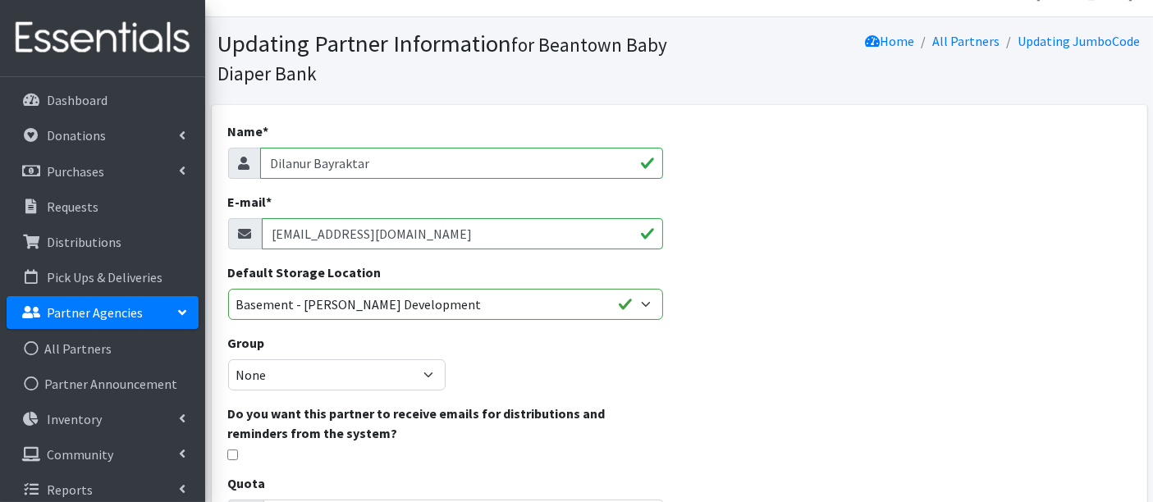
click at [396, 160] on input "Dilanur Bayraktar" at bounding box center [461, 163] width 403 height 31
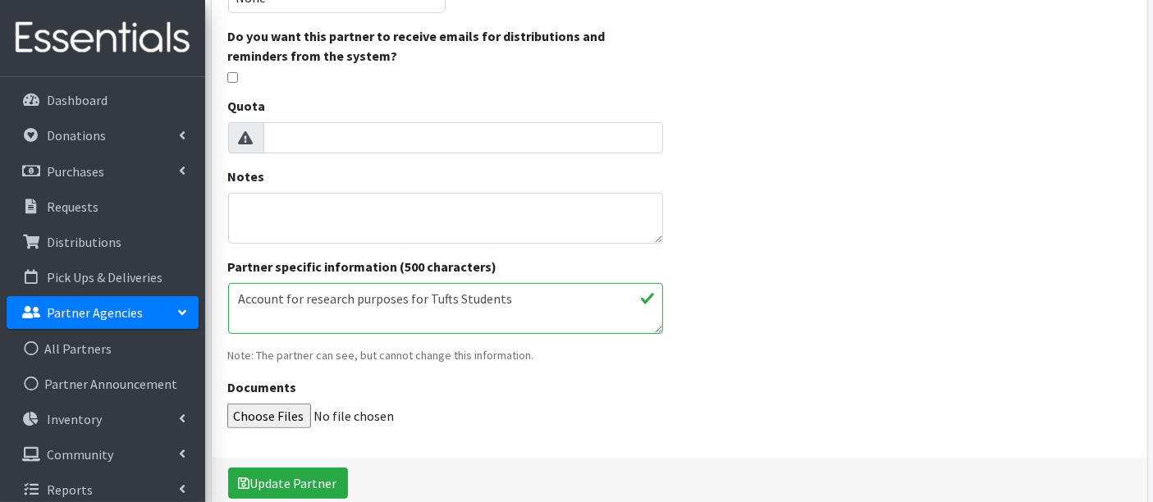
scroll to position [485, 0]
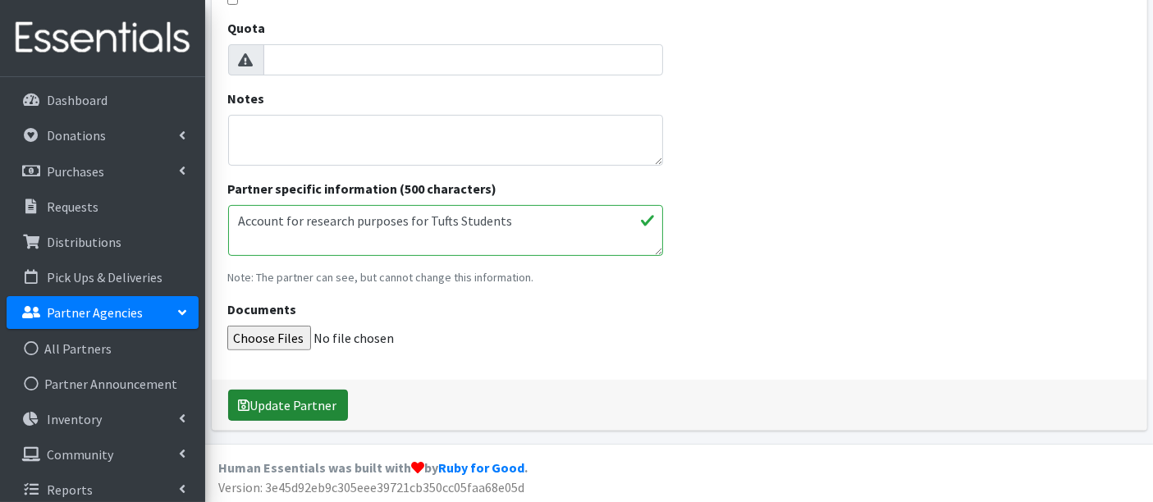
type input "Dilanur Bayraktar-[GEOGRAPHIC_DATA]"
click at [298, 403] on button "Update Partner" at bounding box center [288, 405] width 120 height 31
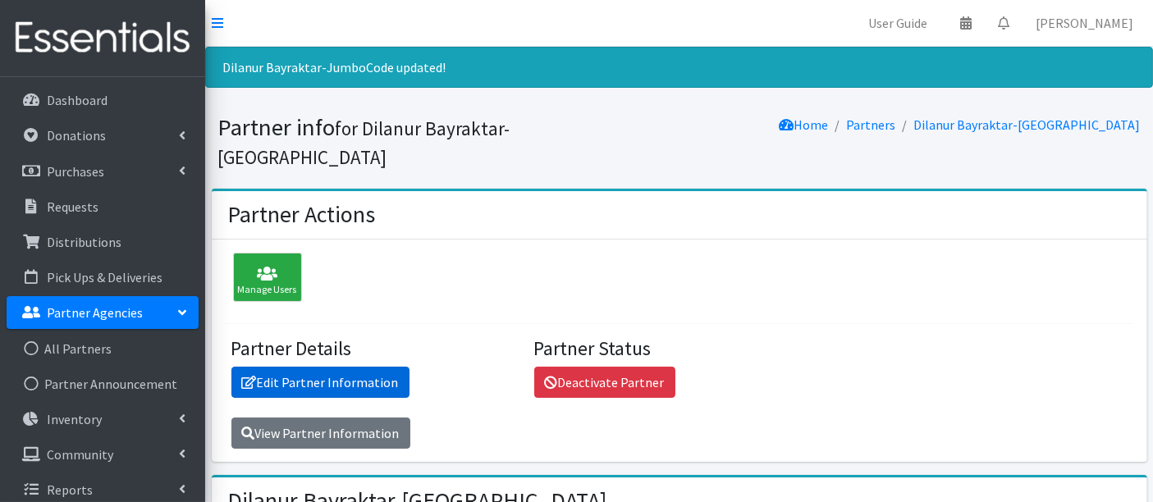
click at [277, 367] on link "Edit Partner Information" at bounding box center [320, 382] width 178 height 31
click at [303, 367] on link "Edit Partner Information" at bounding box center [320, 382] width 178 height 31
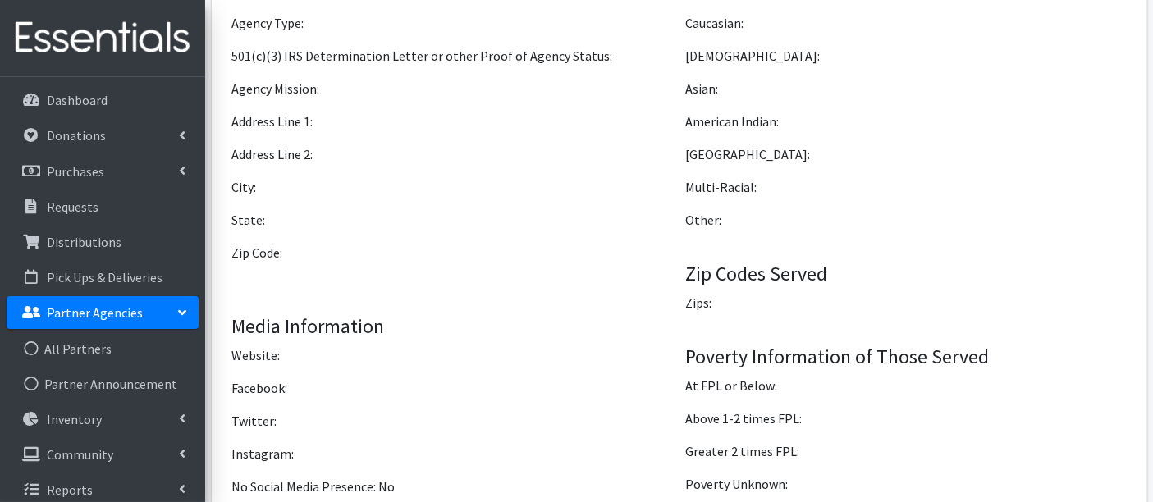
scroll to position [1185, 0]
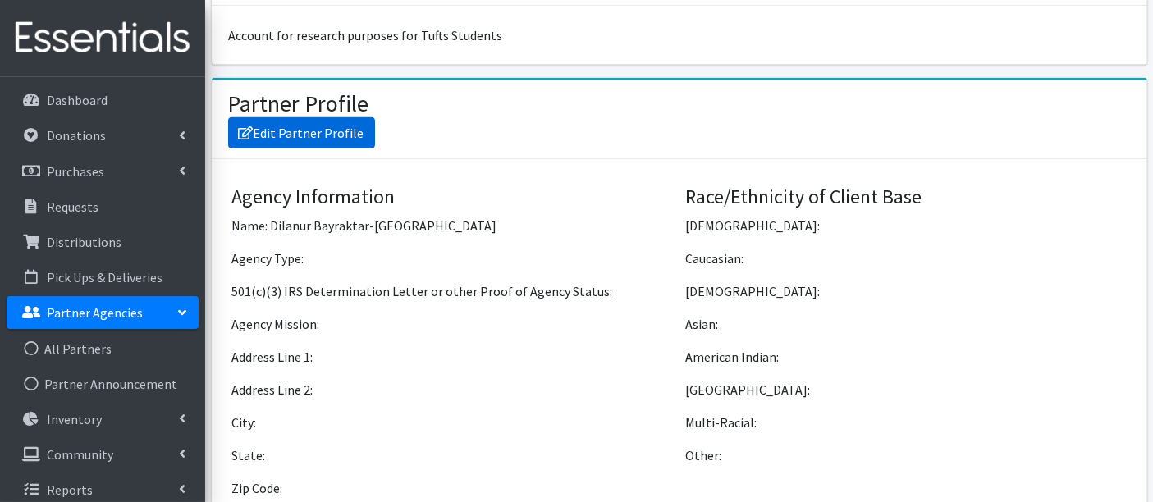
click at [315, 117] on link "Edit Partner Profile" at bounding box center [301, 132] width 147 height 31
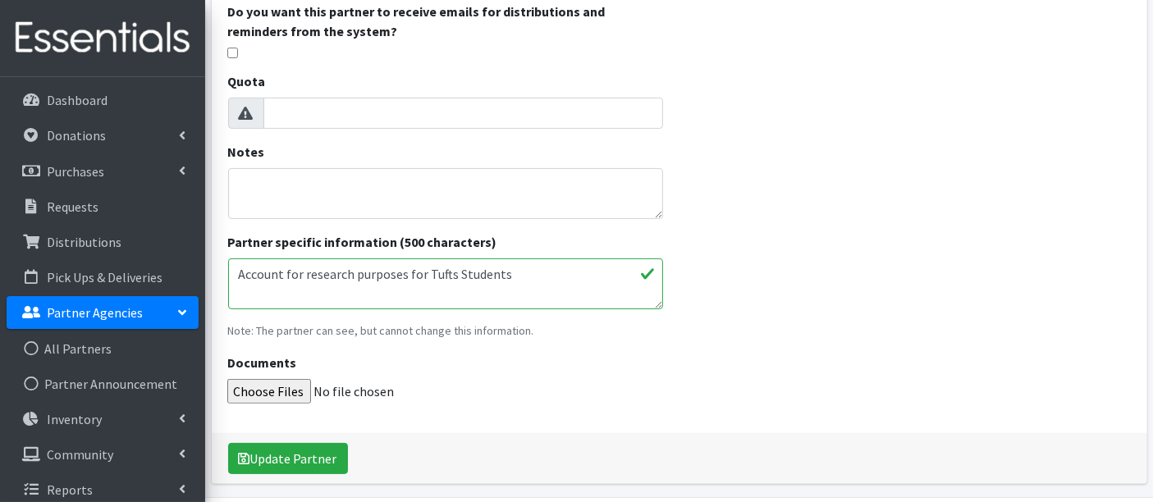
scroll to position [485, 0]
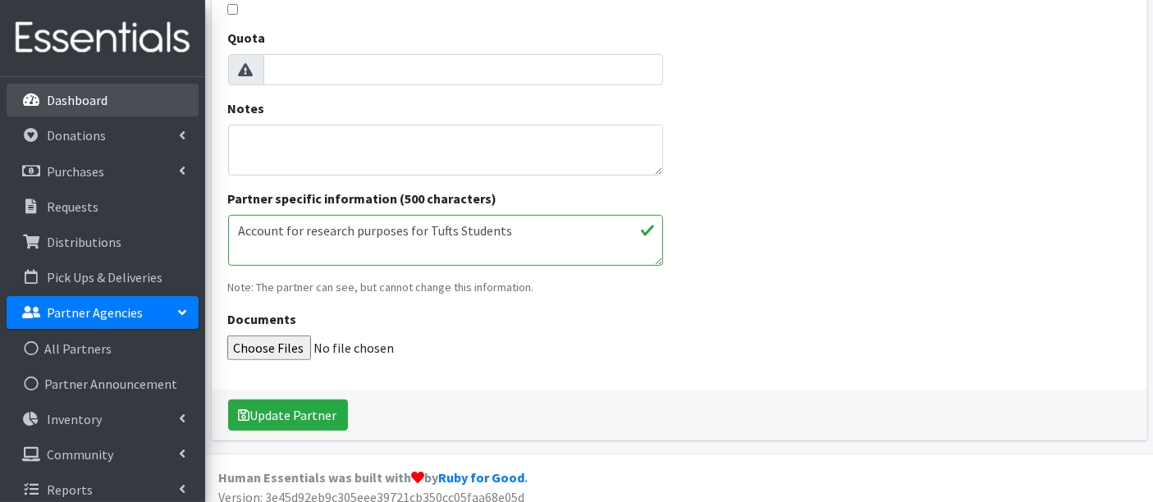
scroll to position [485, 0]
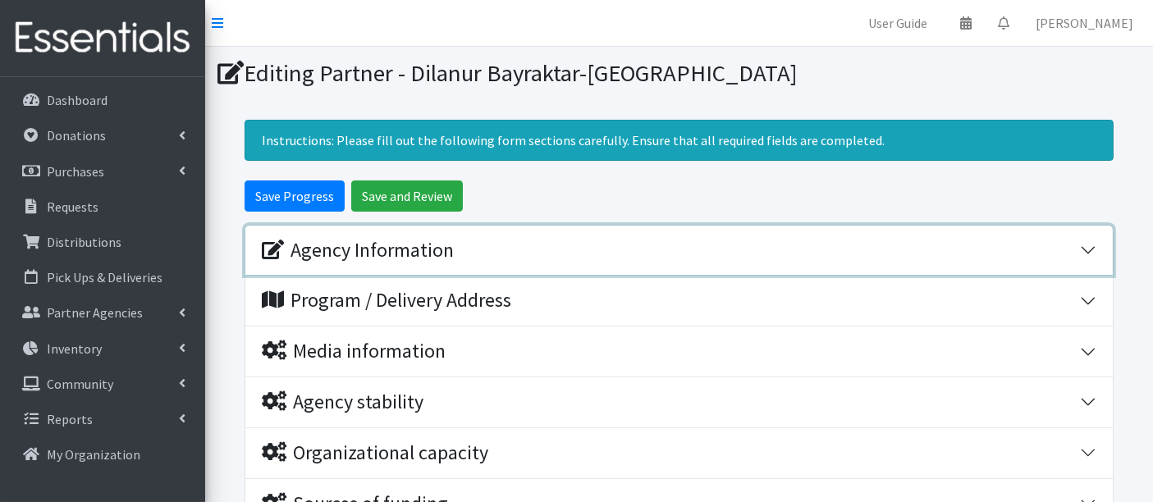
click at [396, 239] on div "Agency Information" at bounding box center [358, 251] width 192 height 24
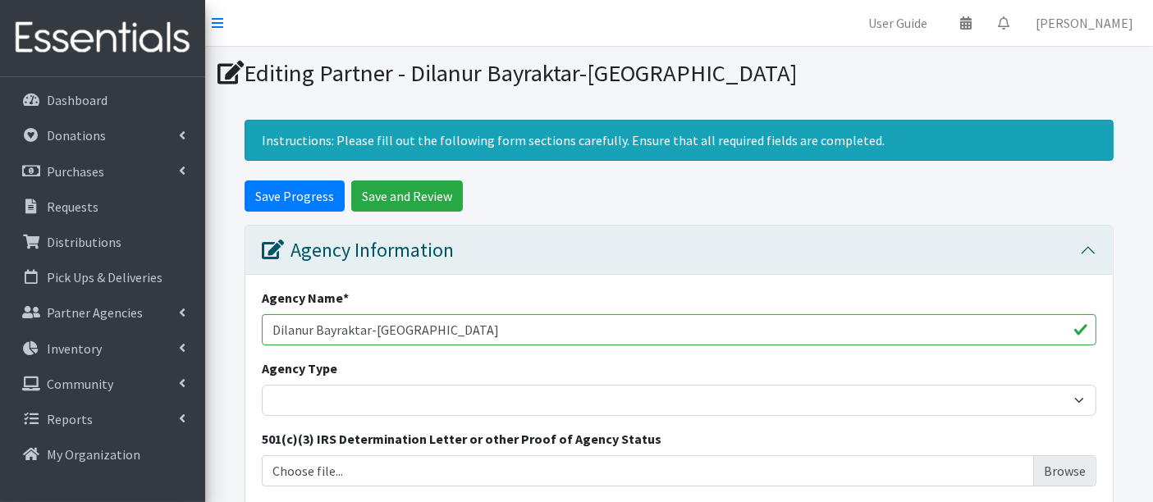
click at [492, 337] on input "Dilanur Bayraktar-JumboCode" at bounding box center [679, 329] width 835 height 31
drag, startPoint x: 373, startPoint y: 332, endPoint x: 135, endPoint y: 341, distance: 238.2
type input "JumboCode"
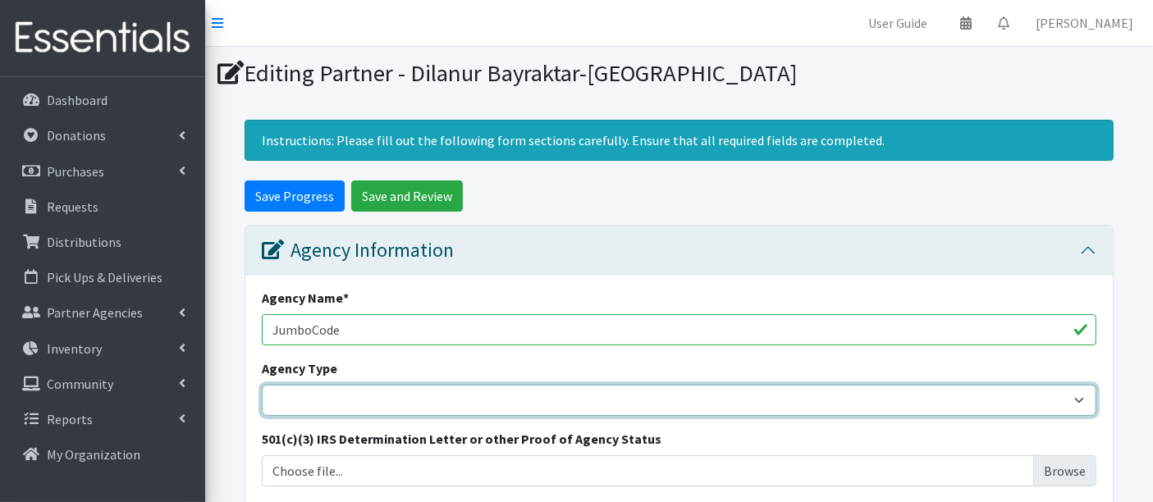
click at [421, 396] on select "Basic Needs Bank Career technical training Child abuse resource center Church o…" at bounding box center [679, 400] width 835 height 31
select select "college"
click at [262, 385] on select "Basic Needs Bank Career technical training Child abuse resource center Church o…" at bounding box center [679, 400] width 835 height 31
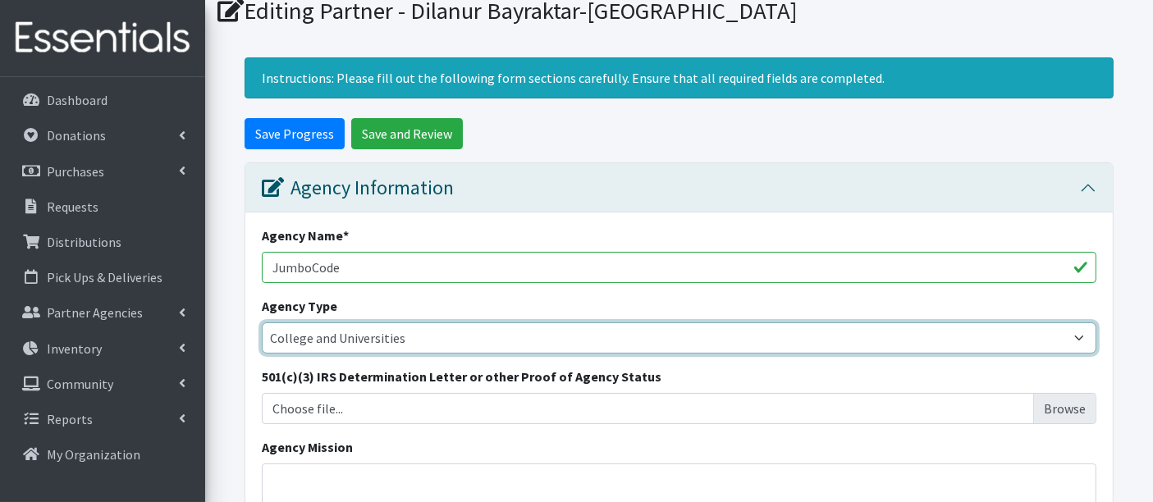
scroll to position [91, 0]
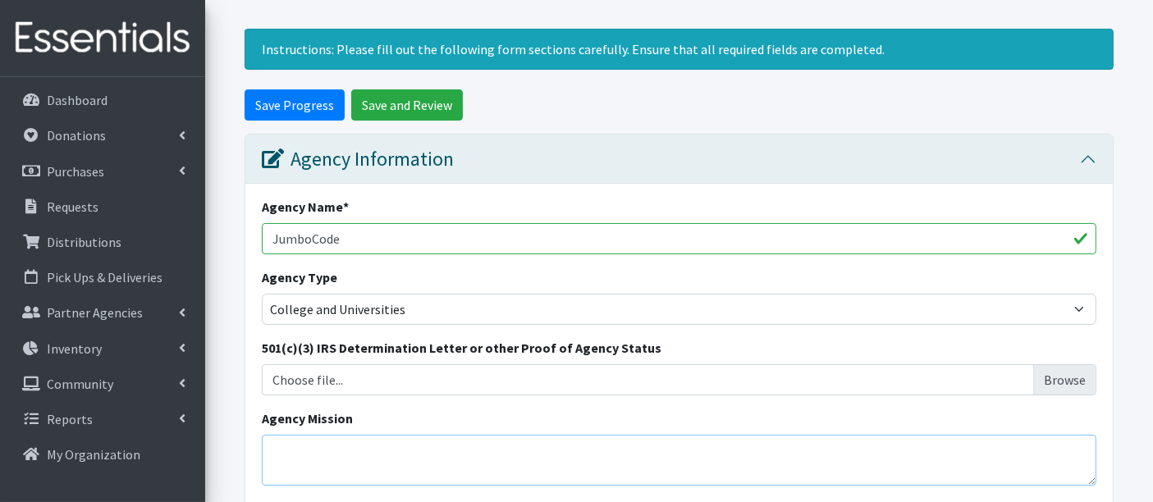
click at [389, 465] on textarea "Agency Mission" at bounding box center [679, 460] width 835 height 51
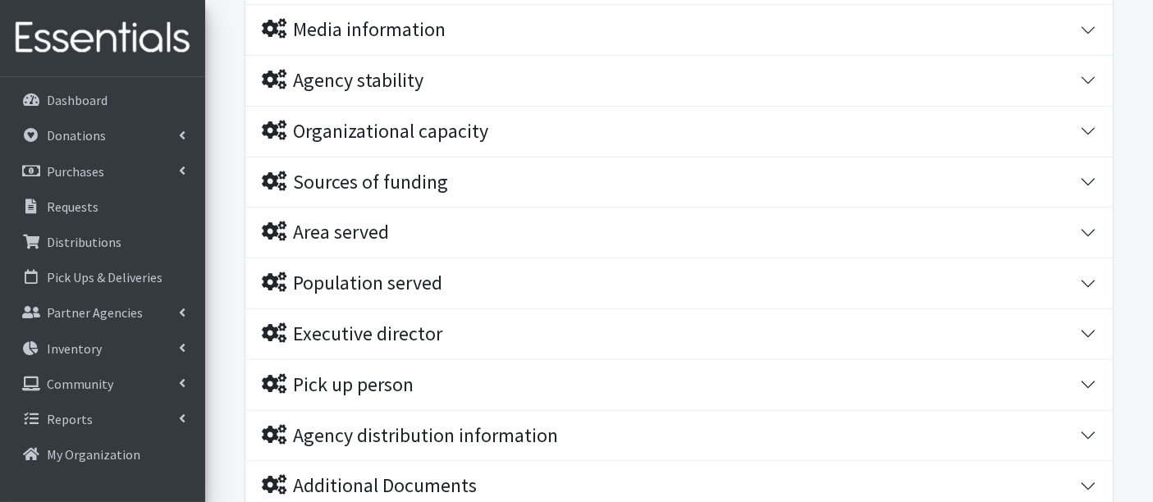
scroll to position [1183, 0]
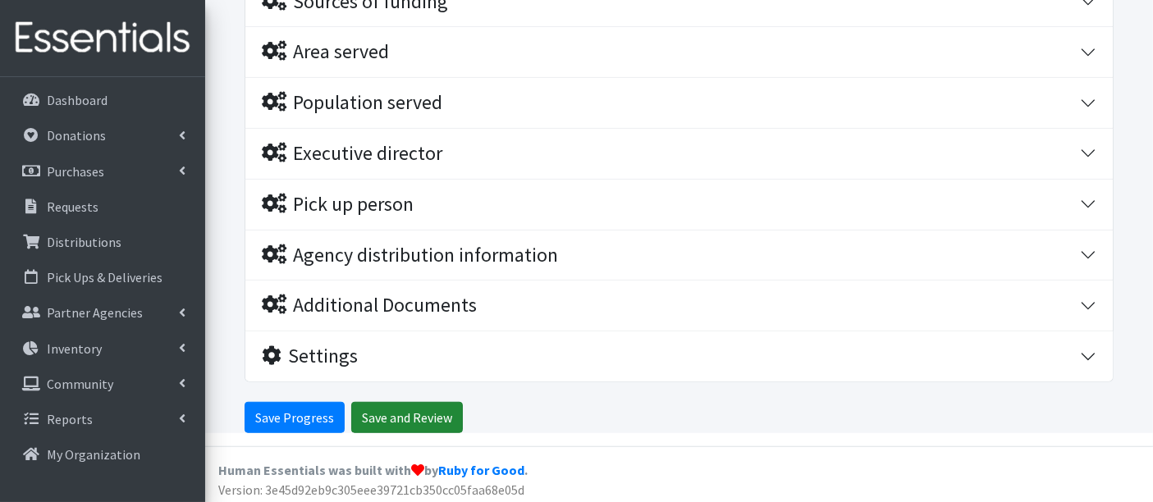
type textarea "For Tufts students to use for BBDB coding project"
drag, startPoint x: 405, startPoint y: 416, endPoint x: 419, endPoint y: 416, distance: 14.8
click at [405, 416] on input "Save and Review" at bounding box center [407, 417] width 112 height 31
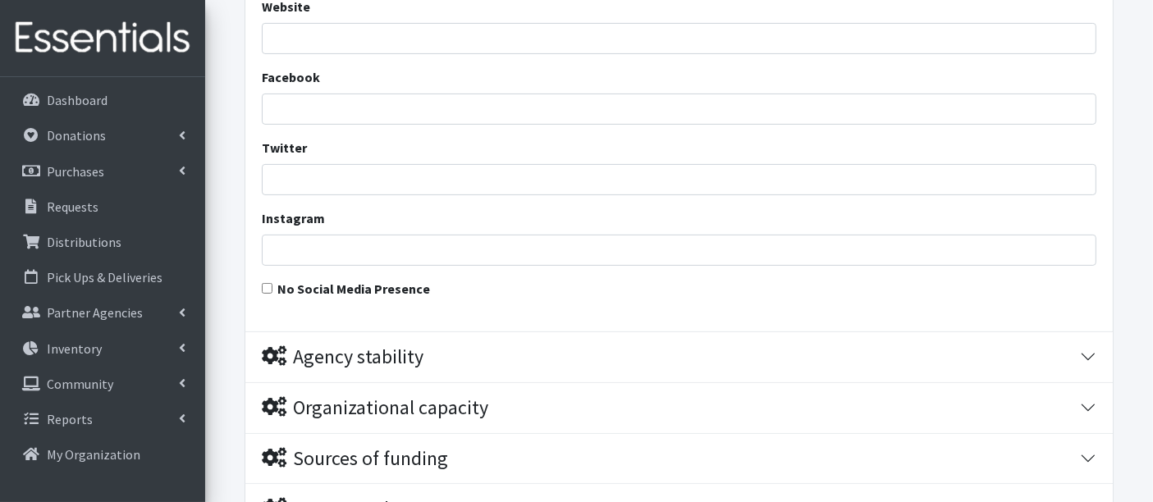
scroll to position [455, 0]
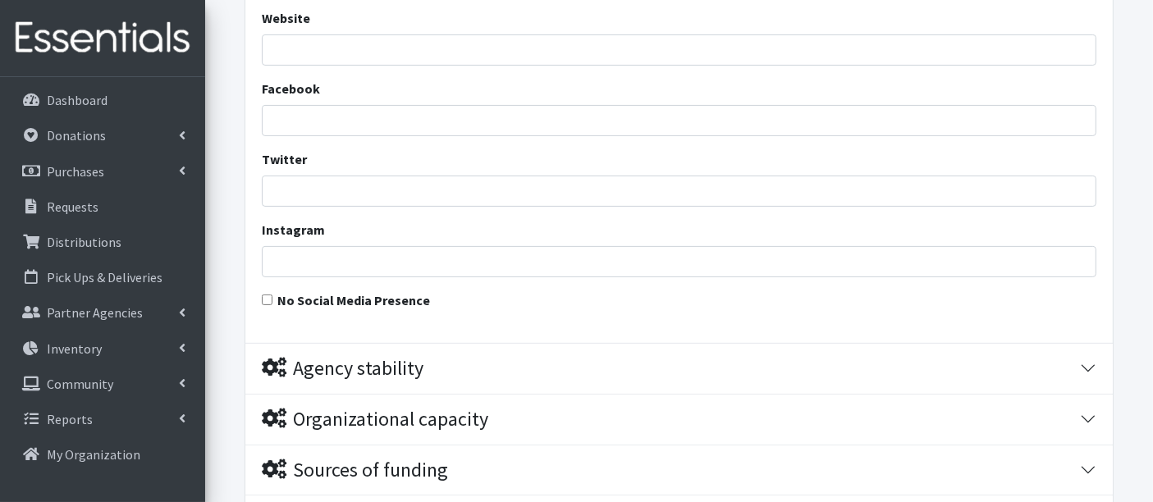
click at [268, 298] on input "No Social Media Presence" at bounding box center [267, 300] width 11 height 11
checkbox input "true"
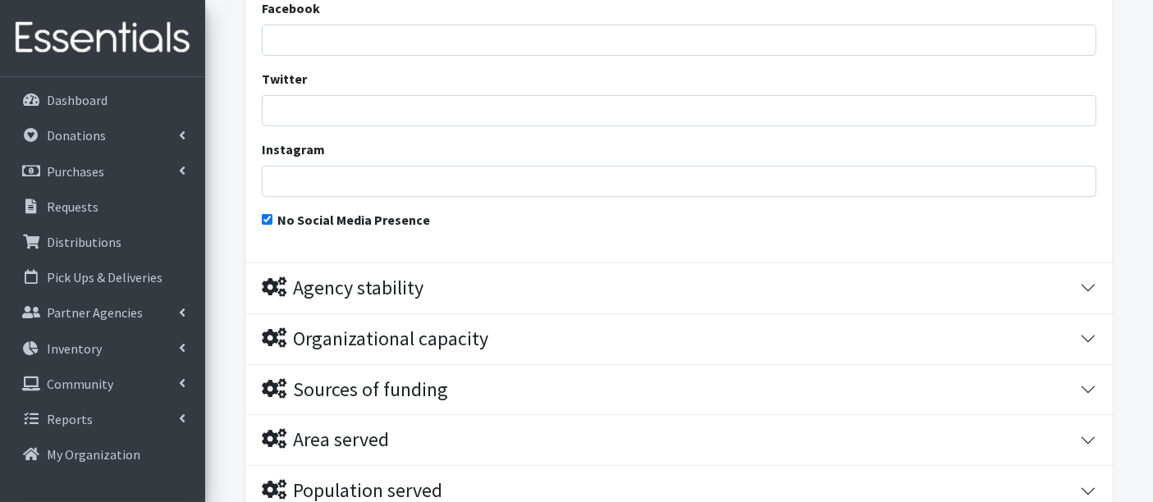
scroll to position [923, 0]
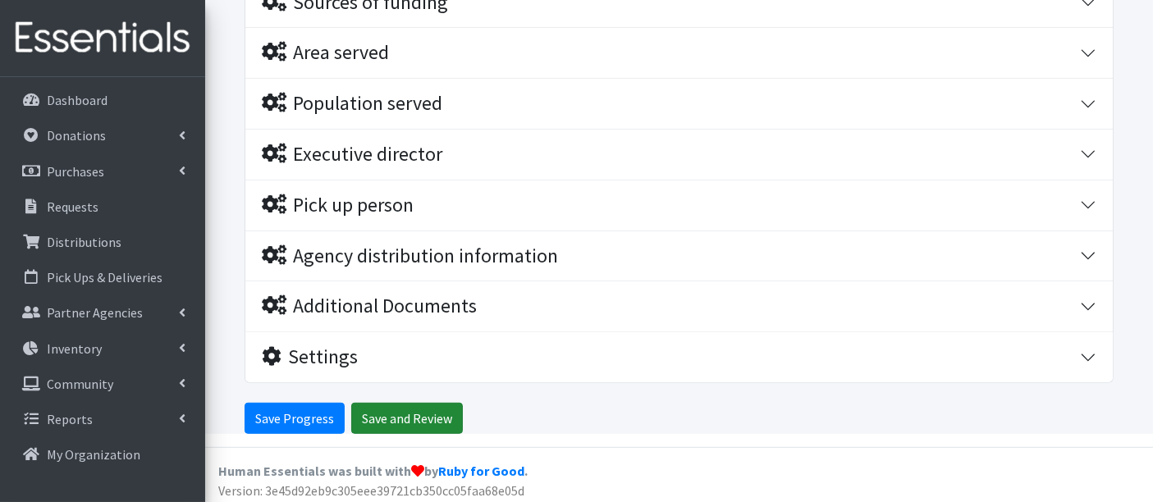
click at [412, 406] on input "Save and Review" at bounding box center [407, 418] width 112 height 31
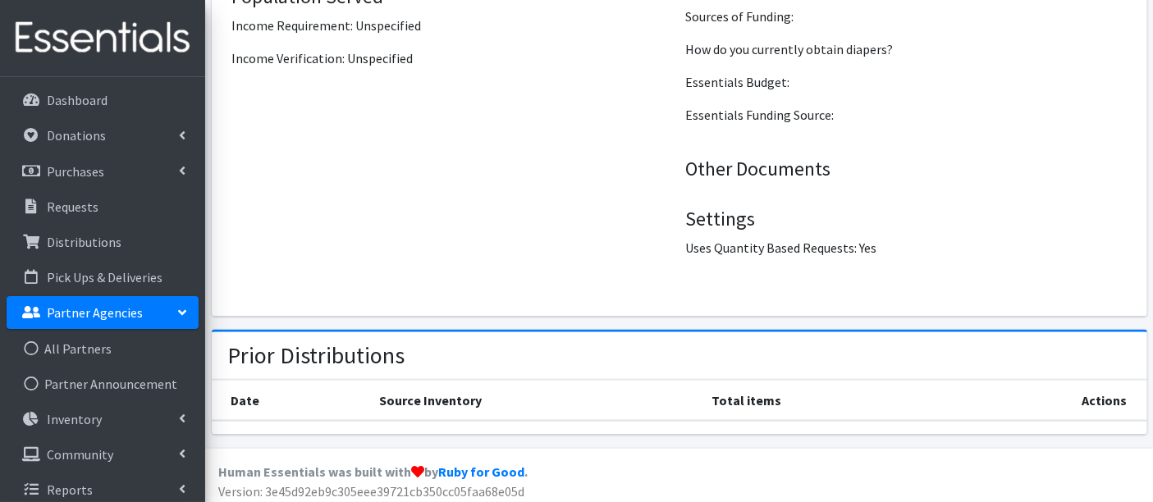
scroll to position [2570, 0]
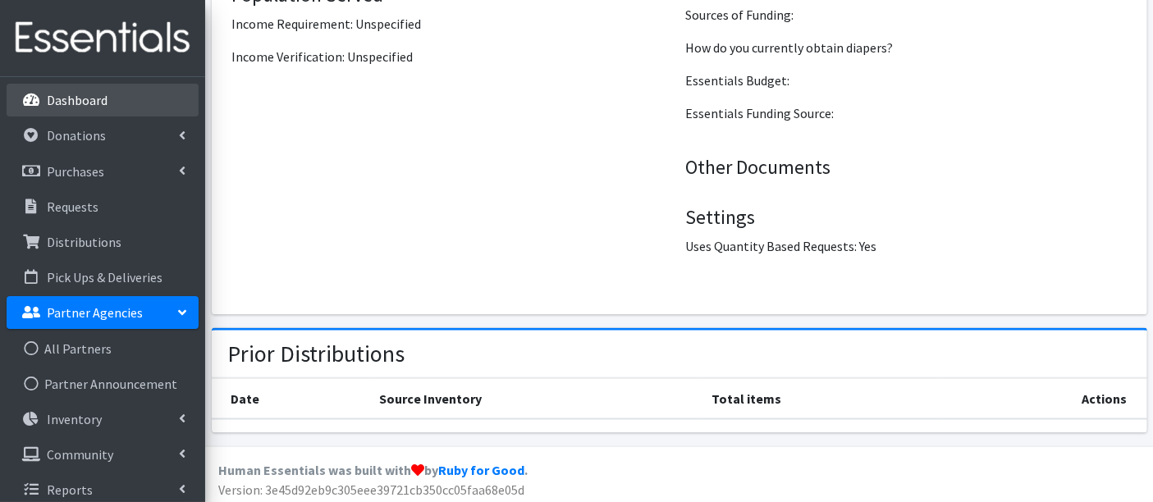
click at [51, 100] on p "Dashboard" at bounding box center [77, 100] width 61 height 16
